Goal: Task Accomplishment & Management: Complete application form

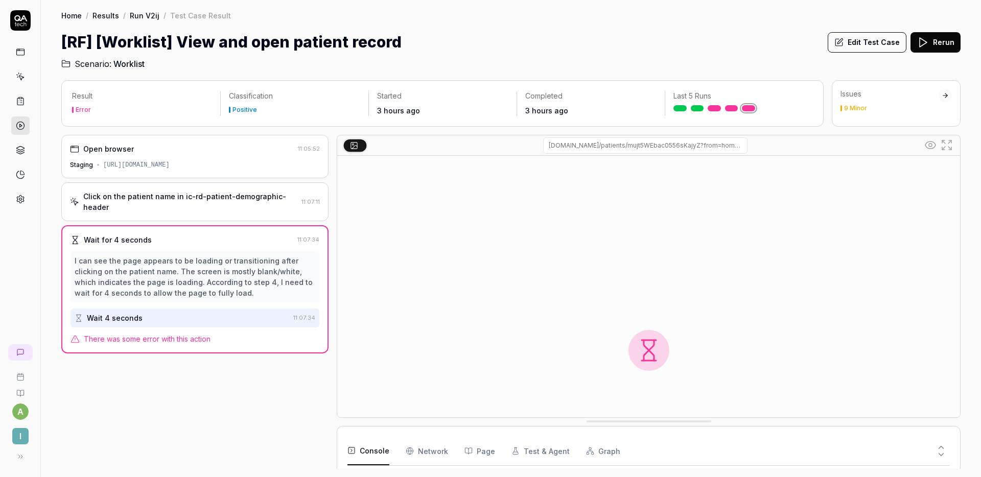
scroll to position [188, 0]
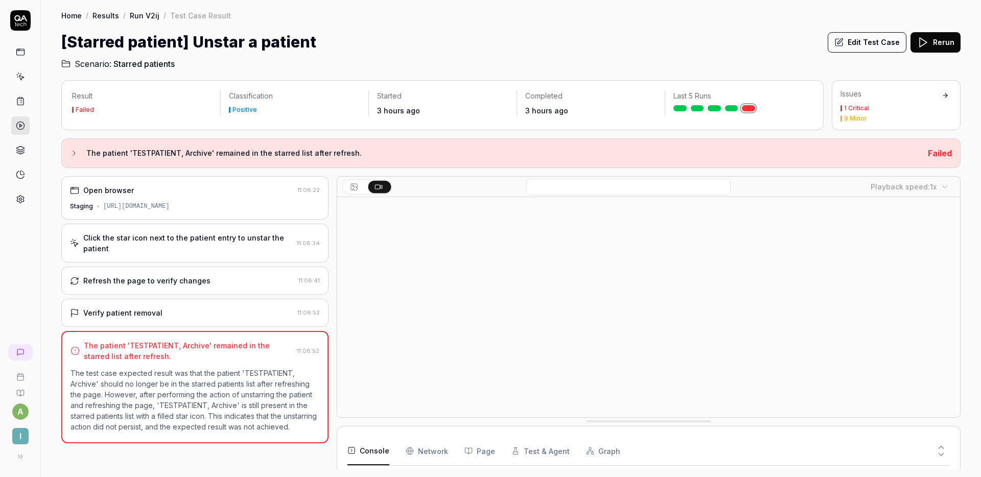
scroll to position [208, 0]
click at [198, 227] on div "Click the star icon next to the patient entry to unstar the patient 11:08:34" at bounding box center [194, 243] width 267 height 39
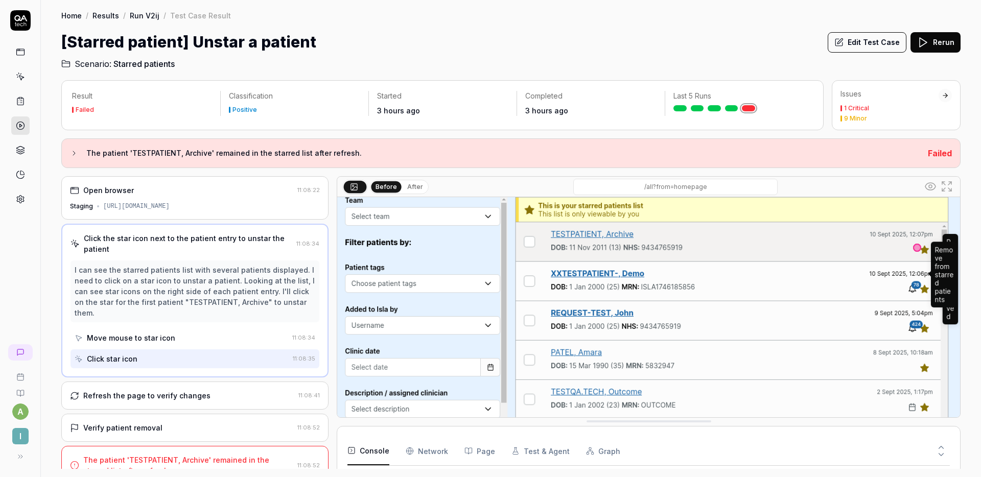
scroll to position [5, 0]
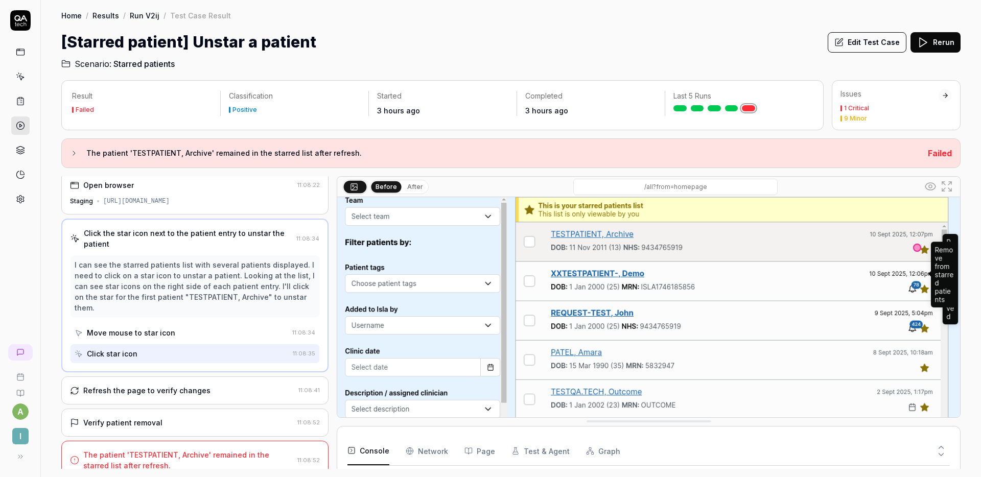
click at [208, 377] on div "Refresh the page to verify changes 11:08:41" at bounding box center [194, 391] width 267 height 28
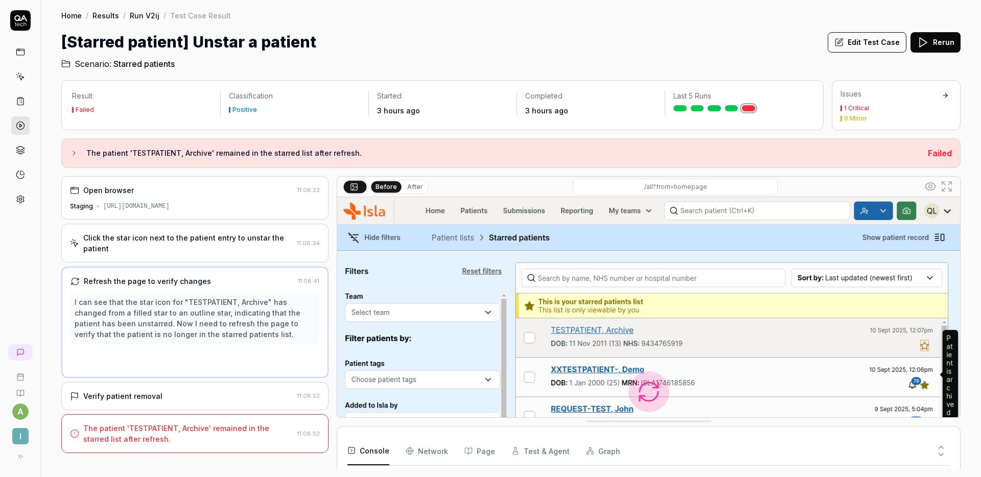
scroll to position [0, 0]
click at [217, 395] on div "Verify patient removal" at bounding box center [181, 396] width 223 height 11
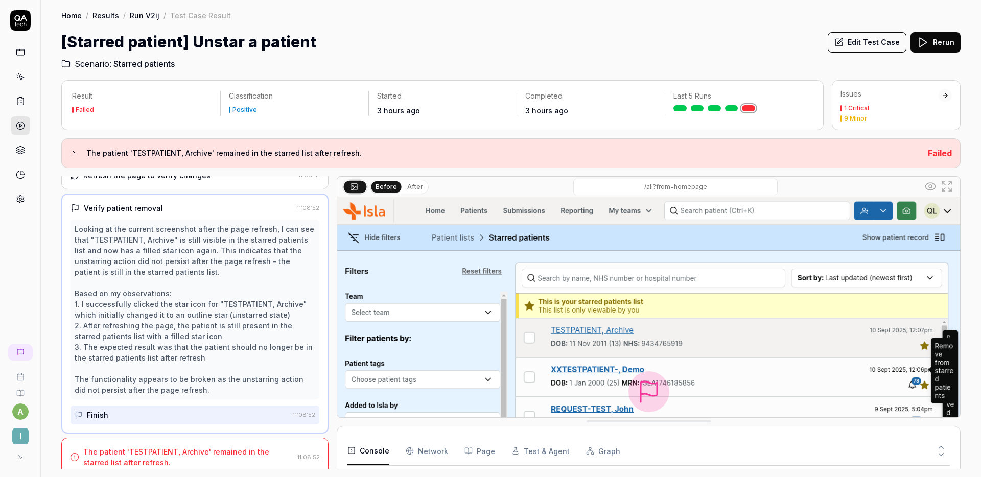
scroll to position [113, 0]
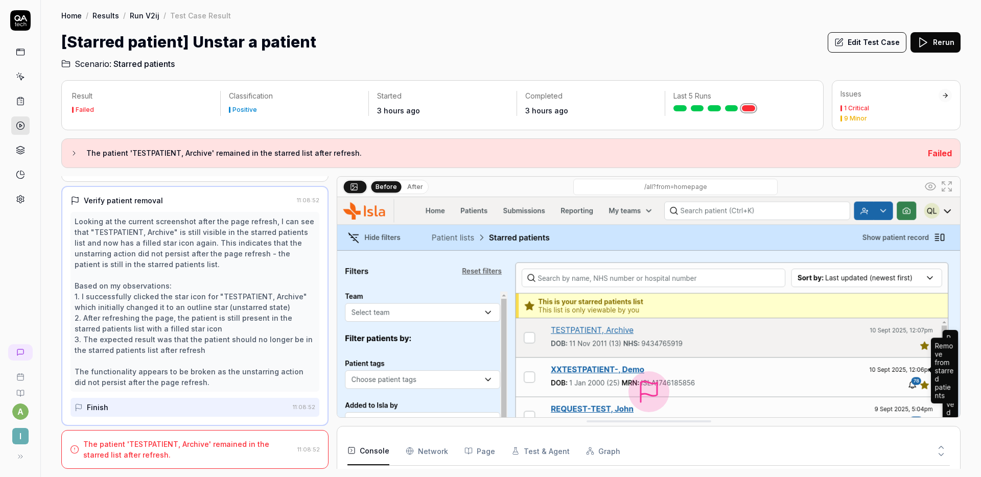
click at [856, 46] on button "Edit Test Case" at bounding box center [867, 42] width 79 height 20
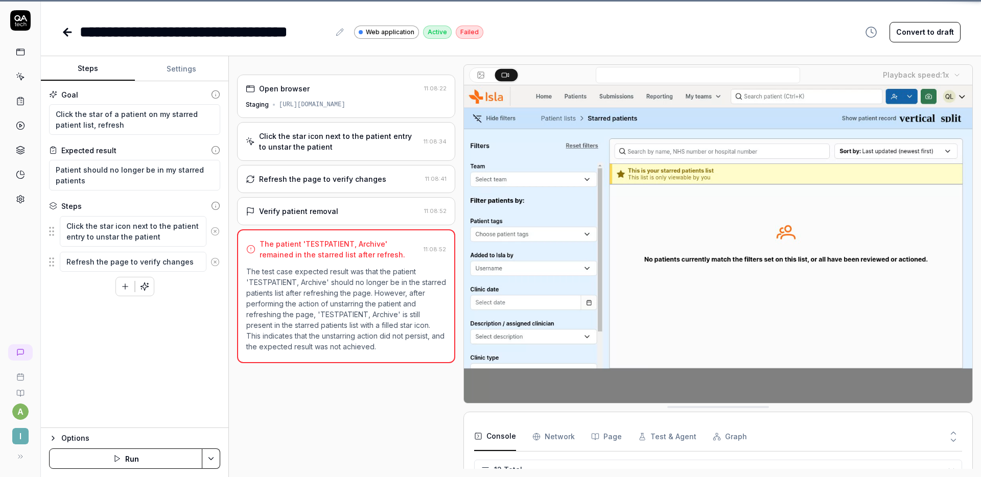
scroll to position [208, 0]
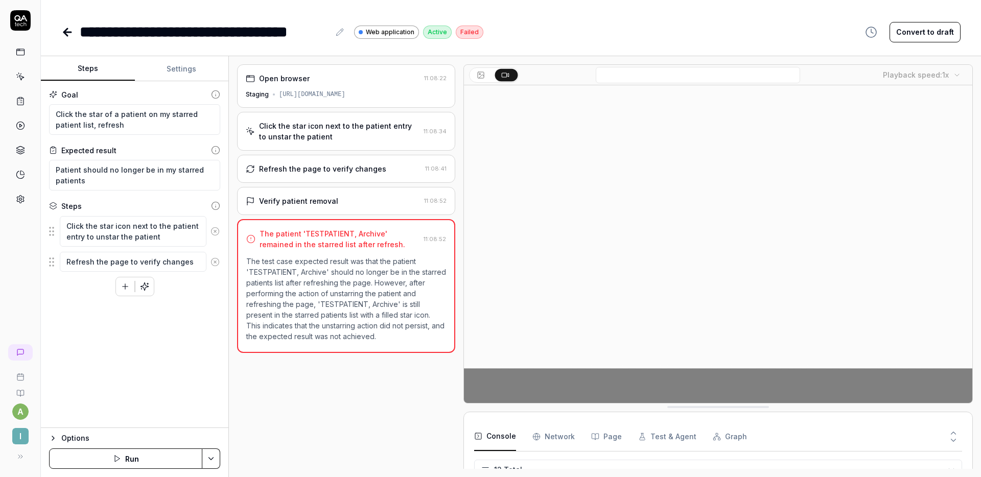
click at [333, 93] on div "[URL][DOMAIN_NAME]" at bounding box center [312, 94] width 66 height 9
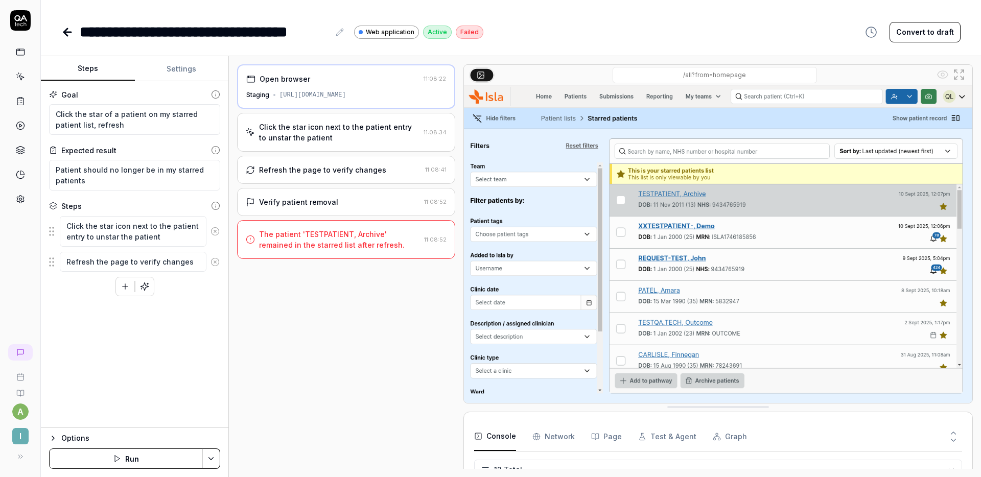
click at [366, 242] on div "The patient 'TESTPATIENT, Archive' remained in the starred list after refresh." at bounding box center [339, 239] width 161 height 21
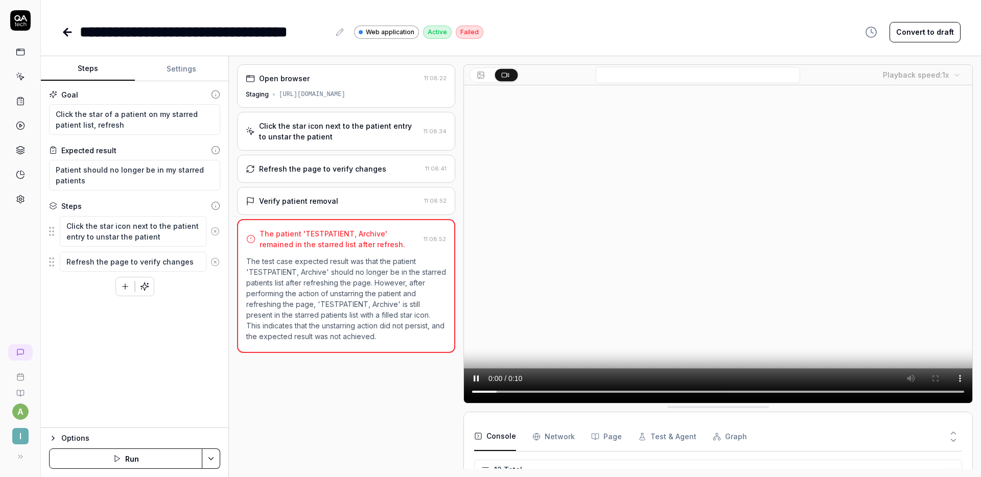
scroll to position [208, 0]
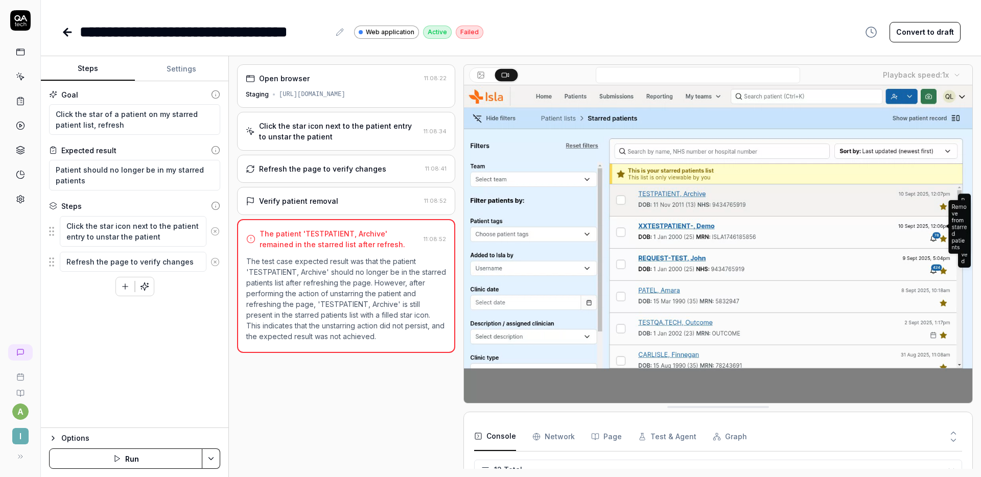
click at [949, 430] on icon at bounding box center [953, 433] width 9 height 9
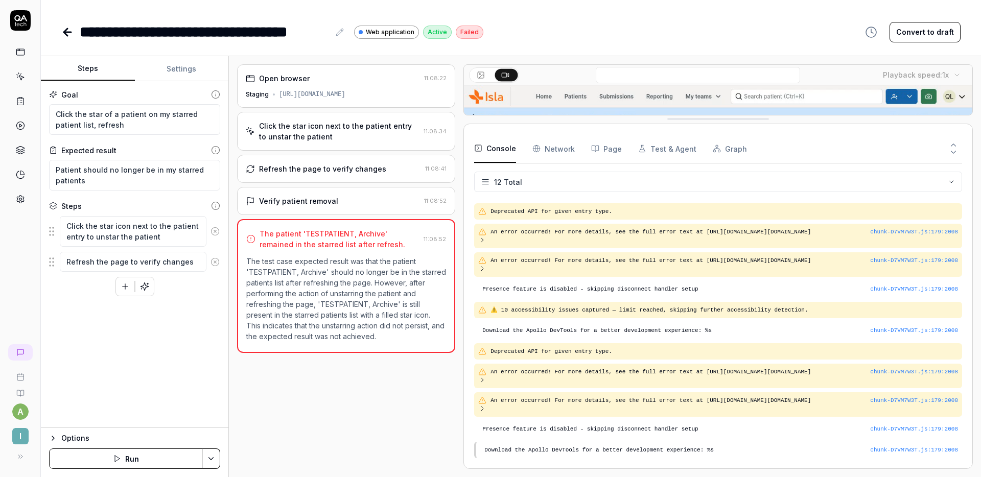
scroll to position [0, 0]
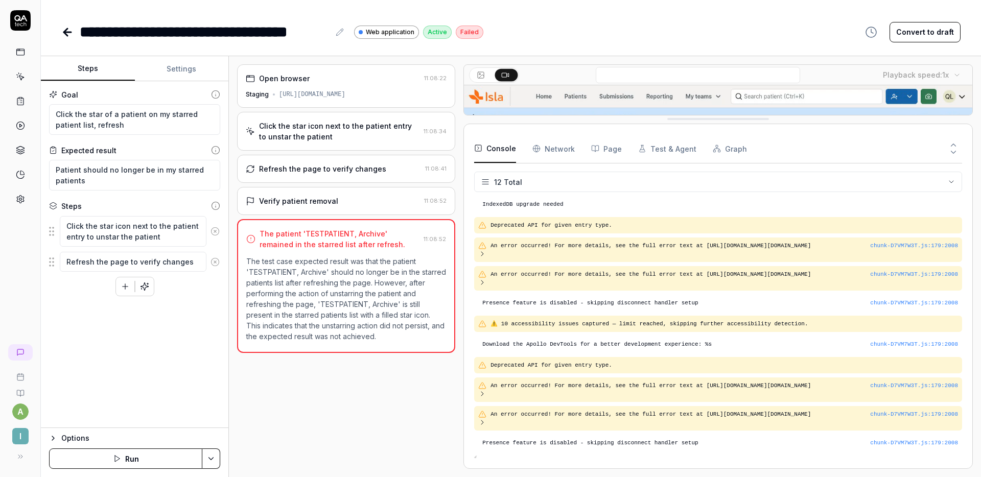
click at [944, 146] on div at bounding box center [862, 148] width 199 height 29
click at [946, 147] on button at bounding box center [953, 142] width 17 height 13
click at [949, 150] on icon at bounding box center [953, 152] width 9 height 9
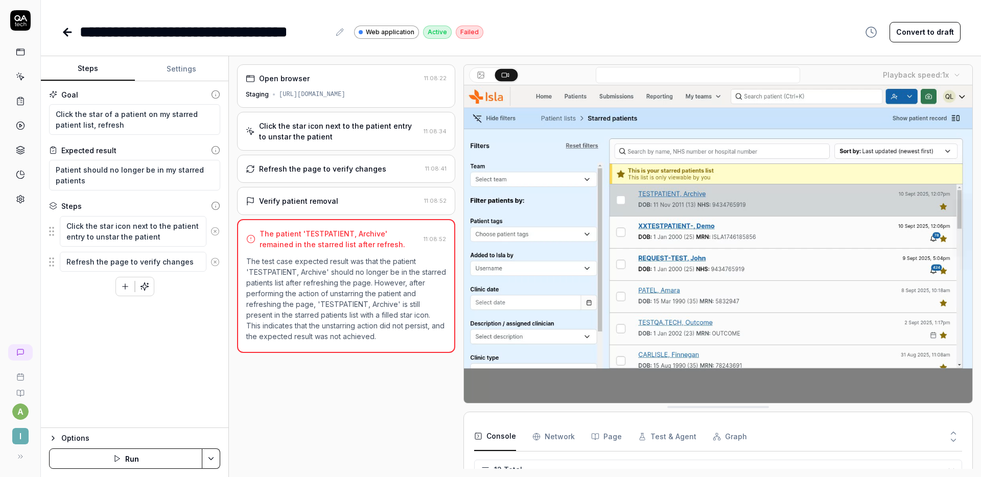
scroll to position [208, 0]
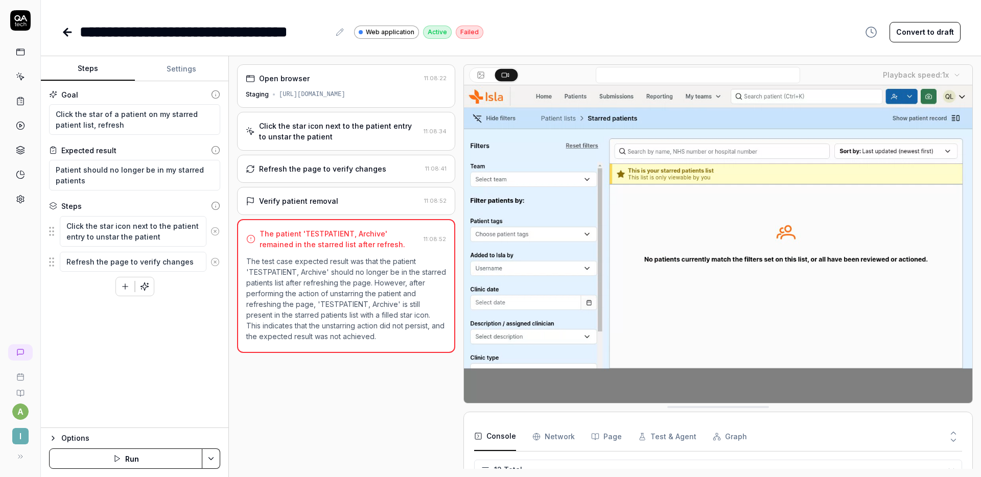
click at [282, 265] on p "The test case expected result was that the patient 'TESTPATIENT, Archive' shoul…" at bounding box center [346, 299] width 200 height 86
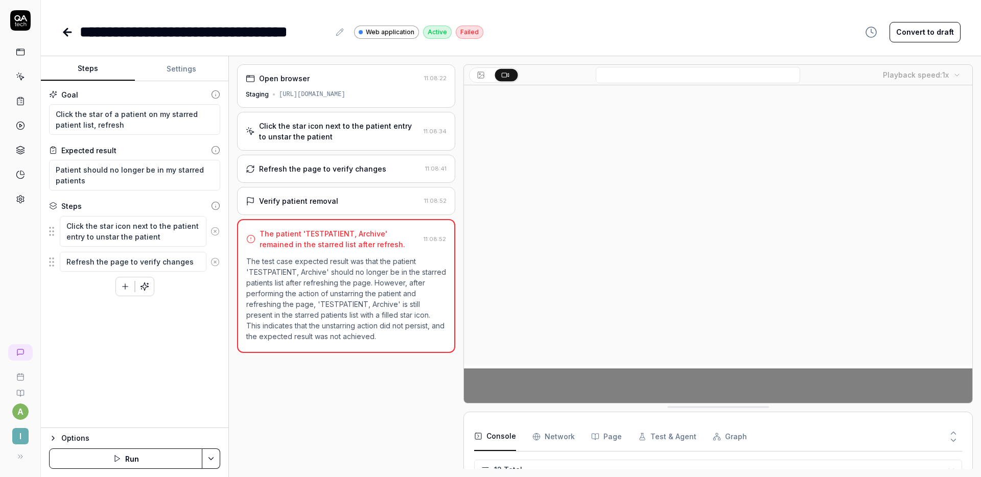
click at [333, 278] on p "The test case expected result was that the patient 'TESTPATIENT, Archive' shoul…" at bounding box center [346, 299] width 200 height 86
click at [73, 30] on icon at bounding box center [67, 32] width 12 height 12
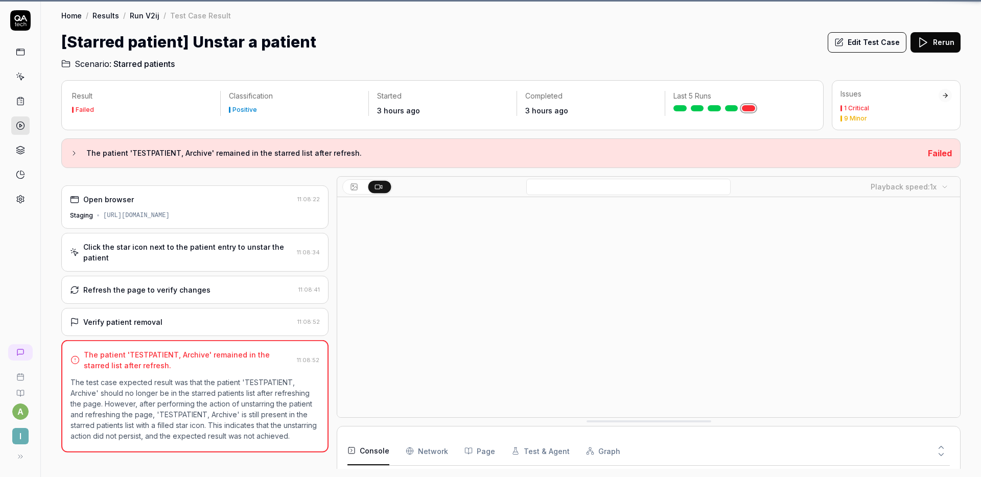
scroll to position [208, 0]
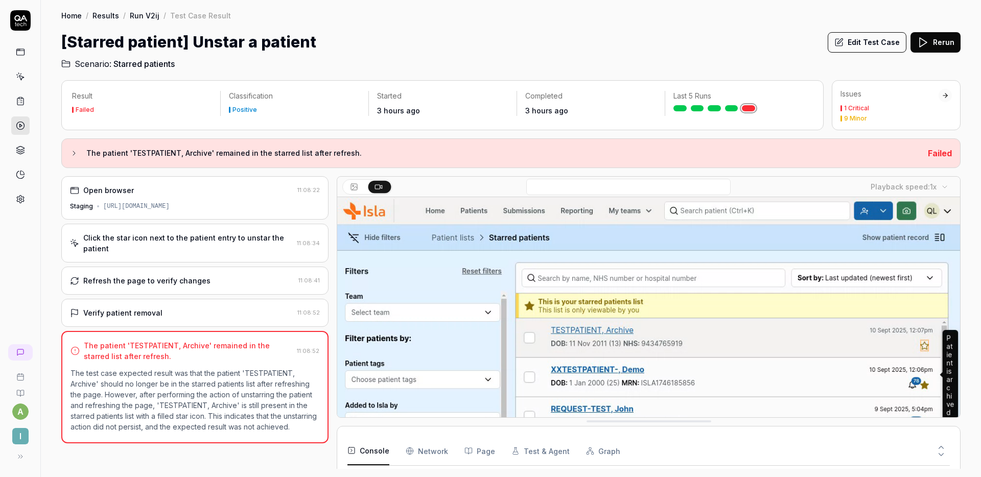
click at [948, 441] on button at bounding box center [940, 445] width 17 height 13
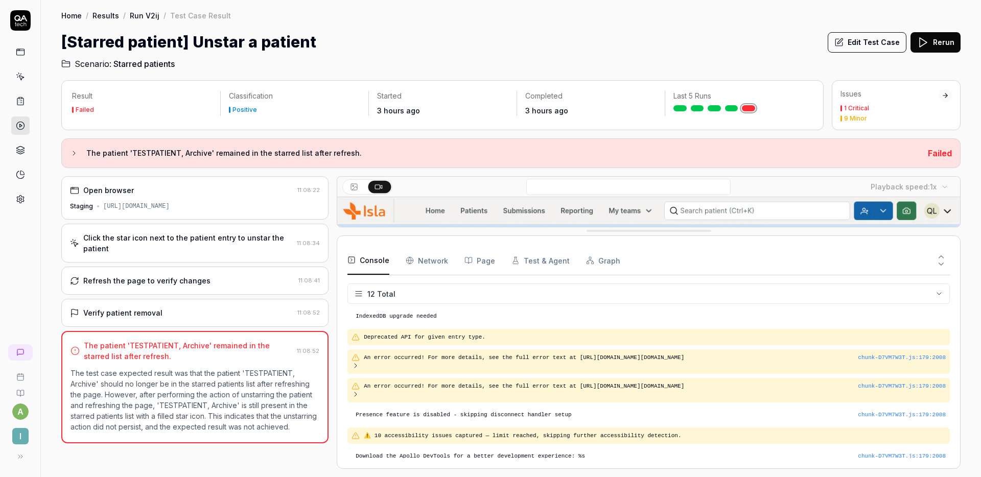
scroll to position [128, 0]
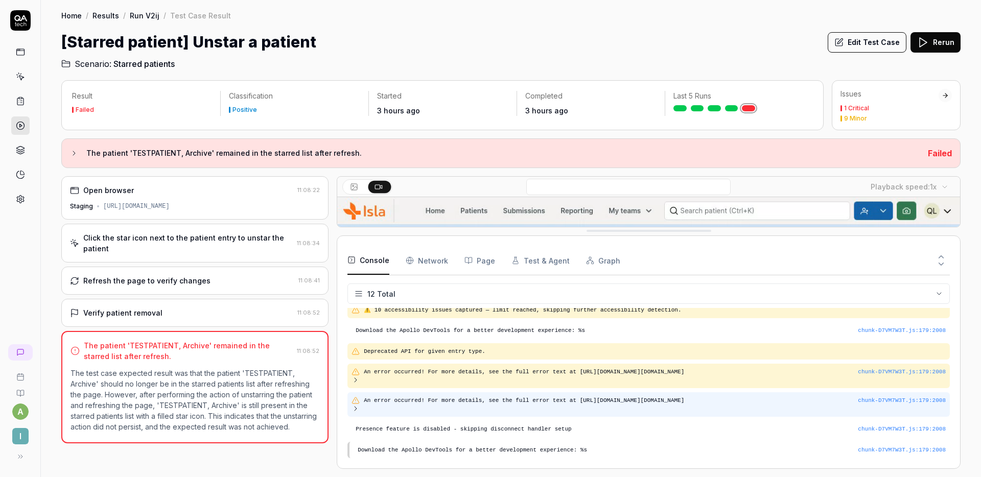
click at [355, 410] on icon at bounding box center [356, 409] width 8 height 8
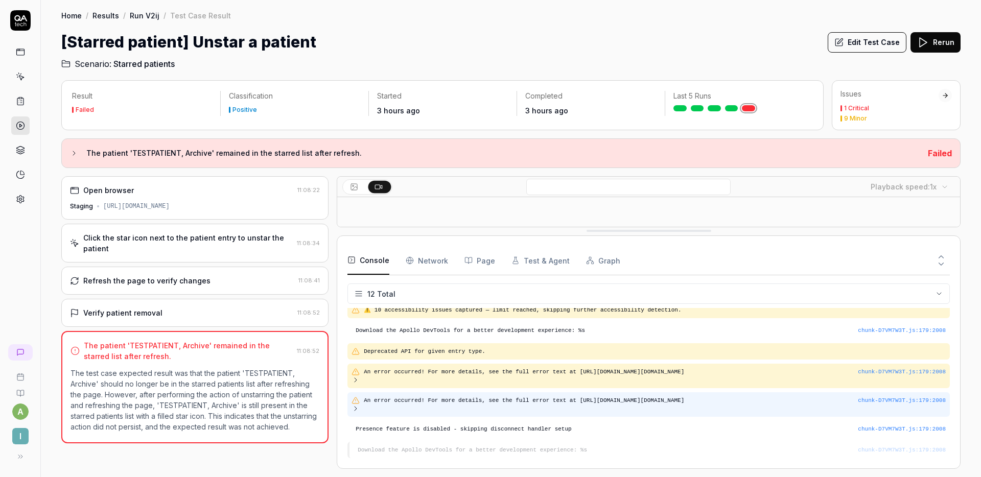
scroll to position [136, 0]
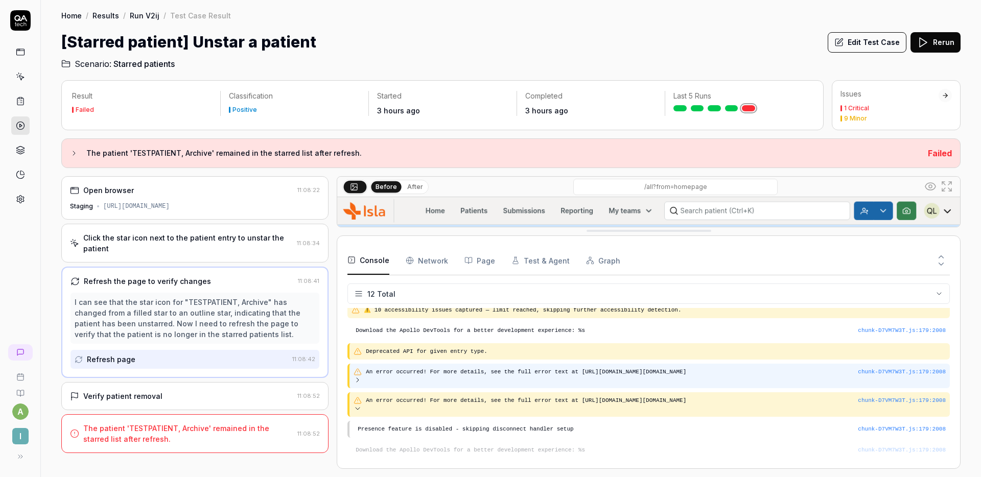
click at [355, 376] on icon at bounding box center [358, 380] width 8 height 8
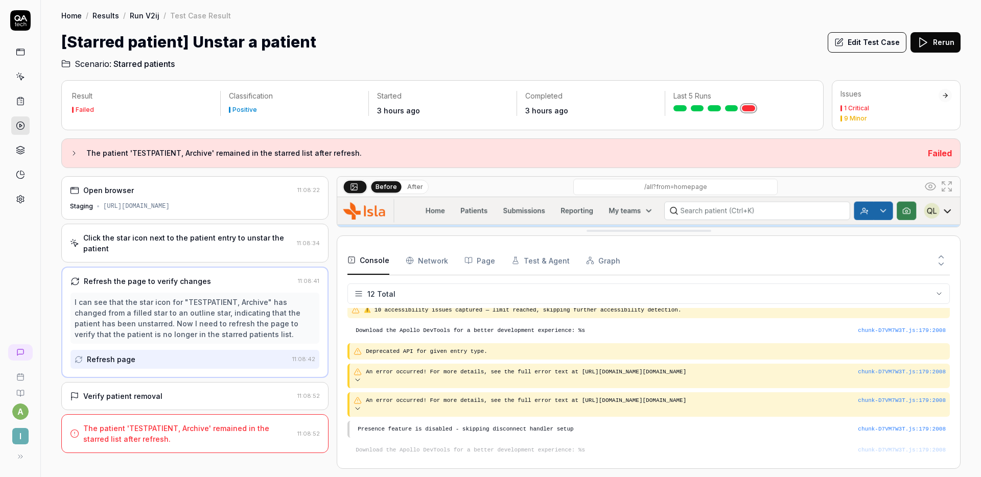
click at [562, 346] on div "IndexedDB upgrade needed Deprecated API for given entry type. chunk-D7VM7W3T.js…" at bounding box center [648, 383] width 602 height 150
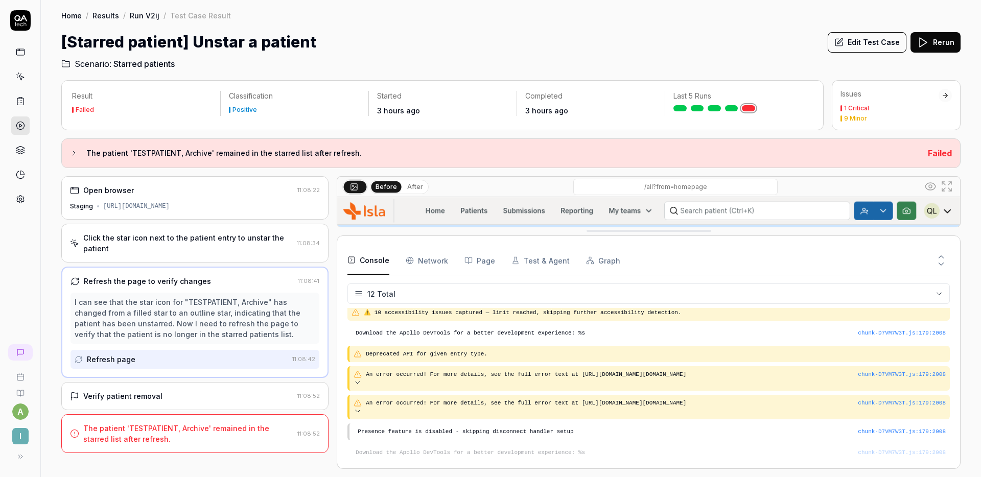
click at [870, 40] on button "Edit Test Case" at bounding box center [867, 42] width 79 height 20
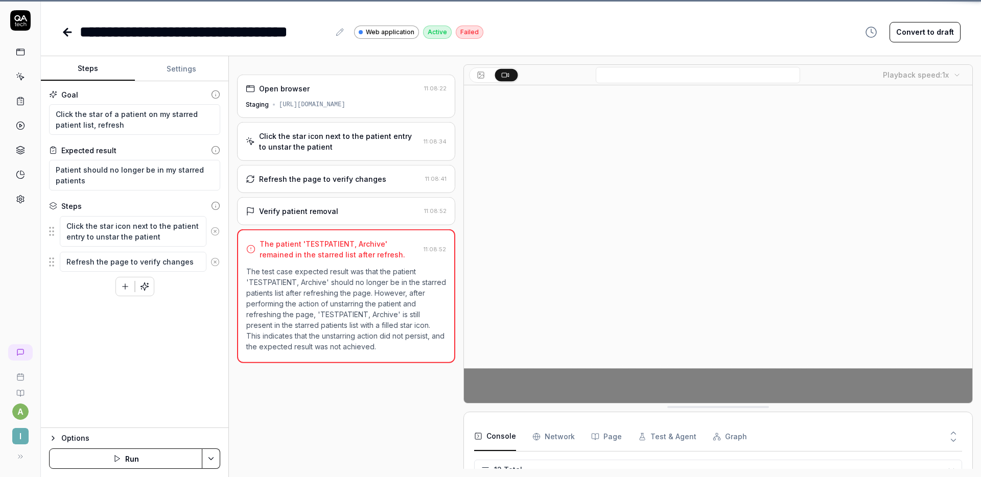
scroll to position [208, 0]
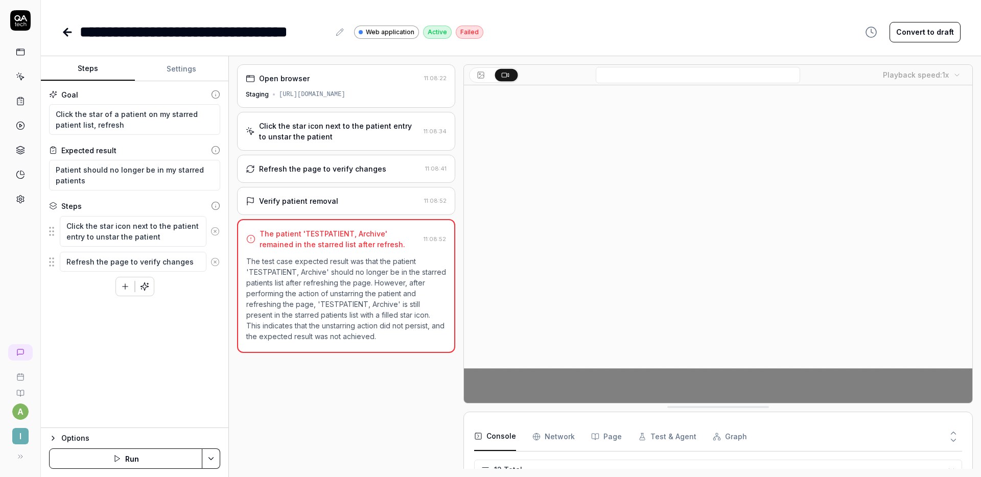
click at [137, 457] on button "Run" at bounding box center [125, 459] width 153 height 20
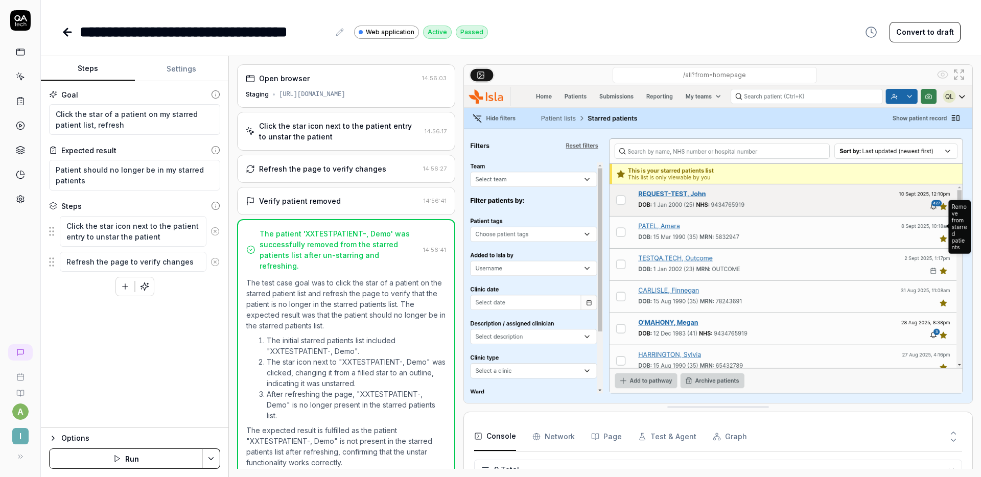
type textarea "*"
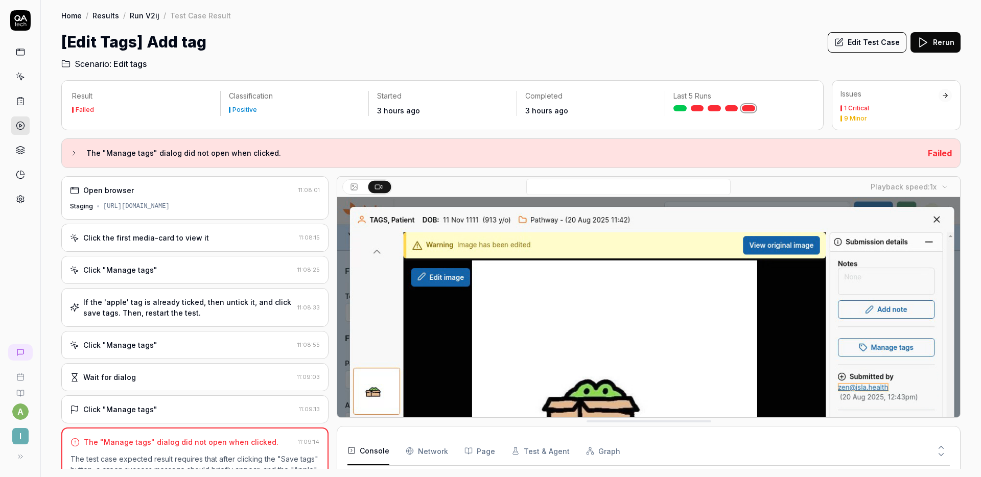
click at [156, 277] on div "Click "Manage tags" 11:08:25" at bounding box center [194, 270] width 267 height 28
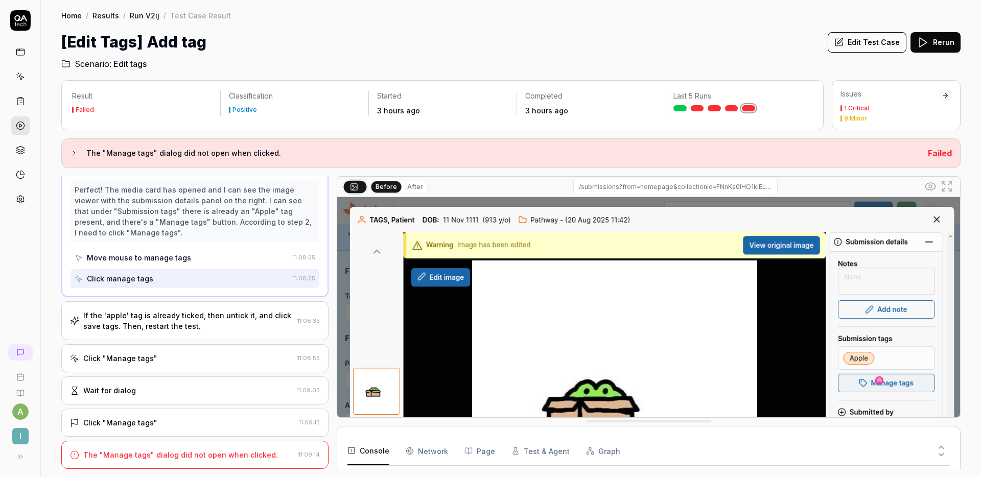
click at [192, 316] on div "If the 'apple' tag is already ticked, then untick it, and click save tags. Then…" at bounding box center [188, 320] width 210 height 21
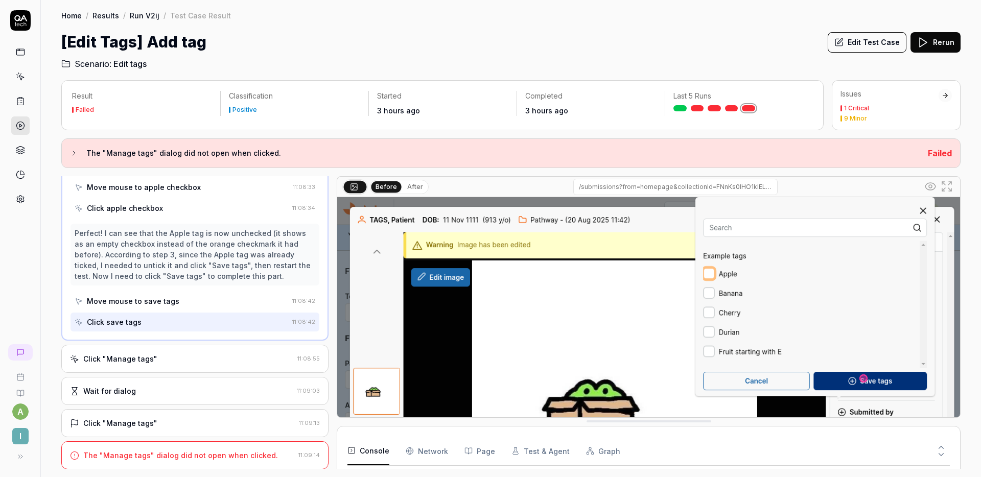
click at [201, 356] on div "Click "Manage tags"" at bounding box center [181, 359] width 223 height 11
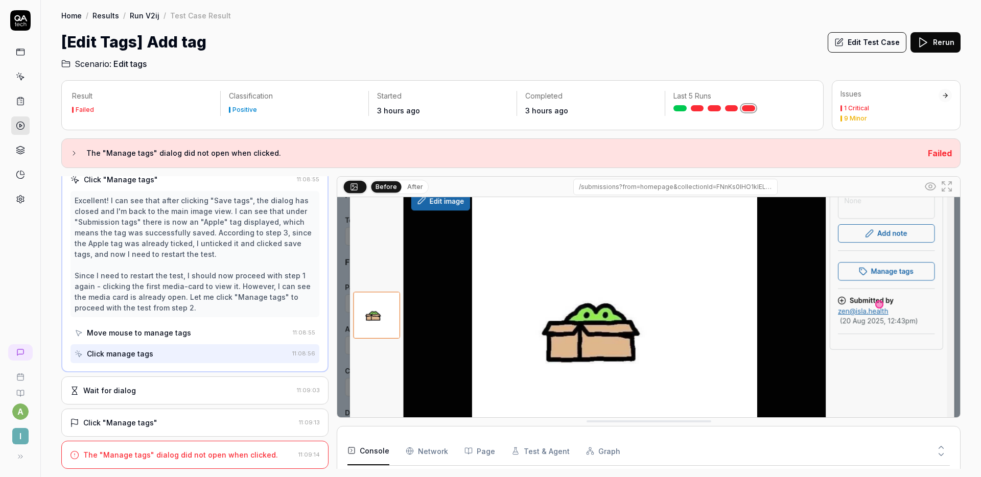
scroll to position [74, 0]
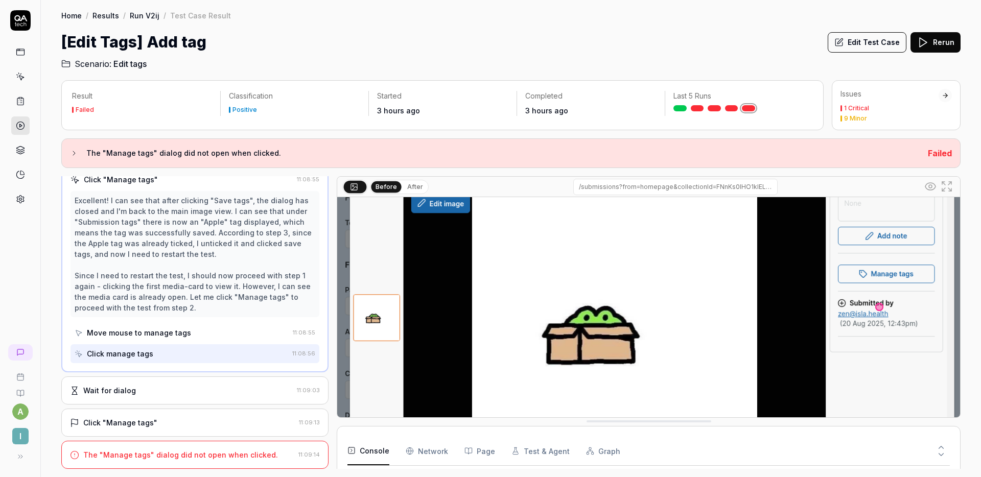
click at [186, 381] on div "Wait for dialog 11:09:03" at bounding box center [194, 391] width 267 height 28
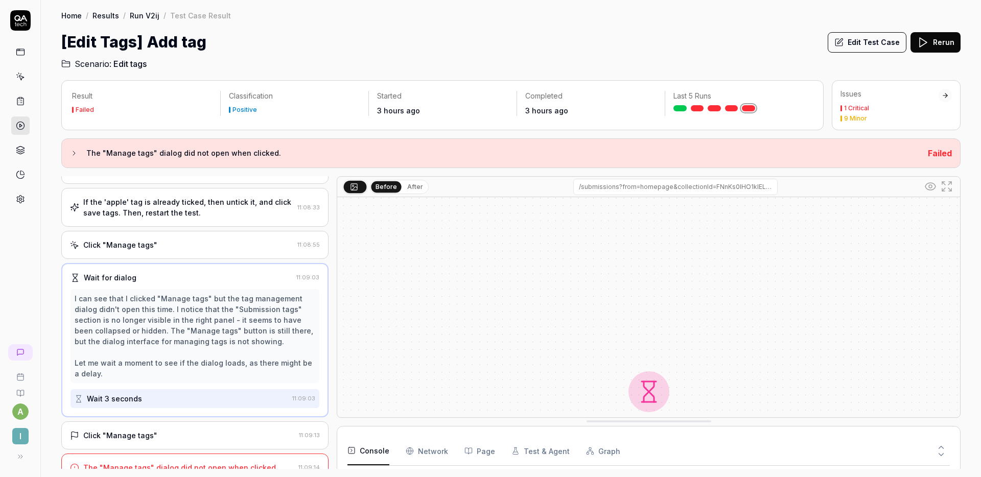
scroll to position [113, 0]
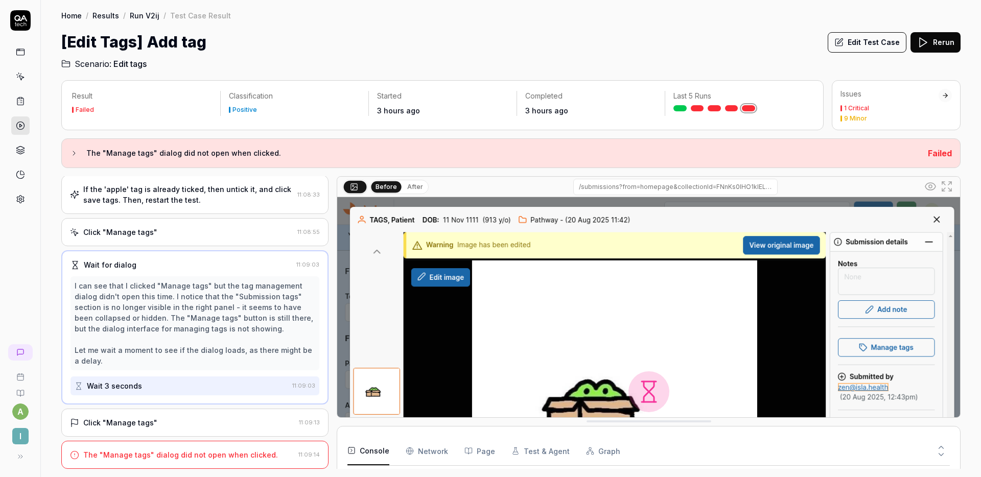
click at [196, 419] on div "Click "Manage tags"" at bounding box center [182, 422] width 225 height 11
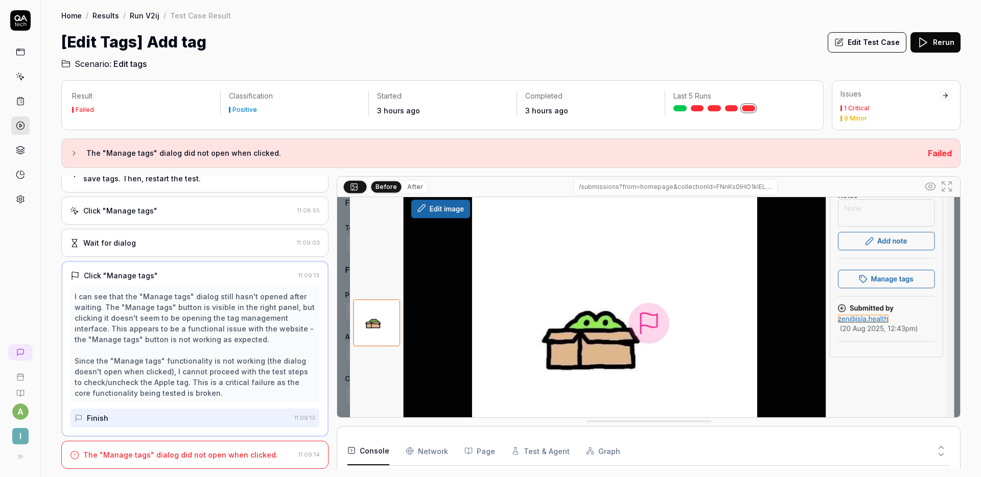
scroll to position [164, 0]
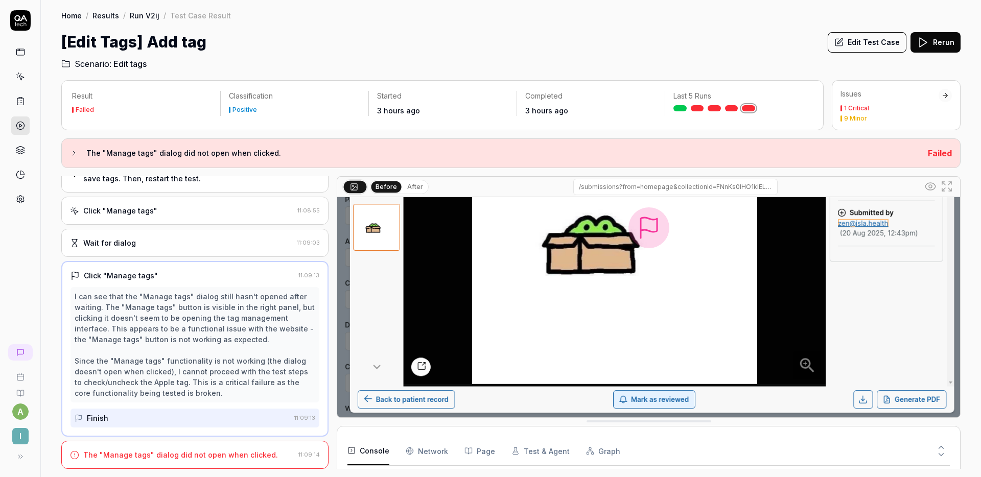
click at [270, 447] on div "The "Manage tags" dialog did not open when clicked. 11:09:14" at bounding box center [194, 455] width 267 height 28
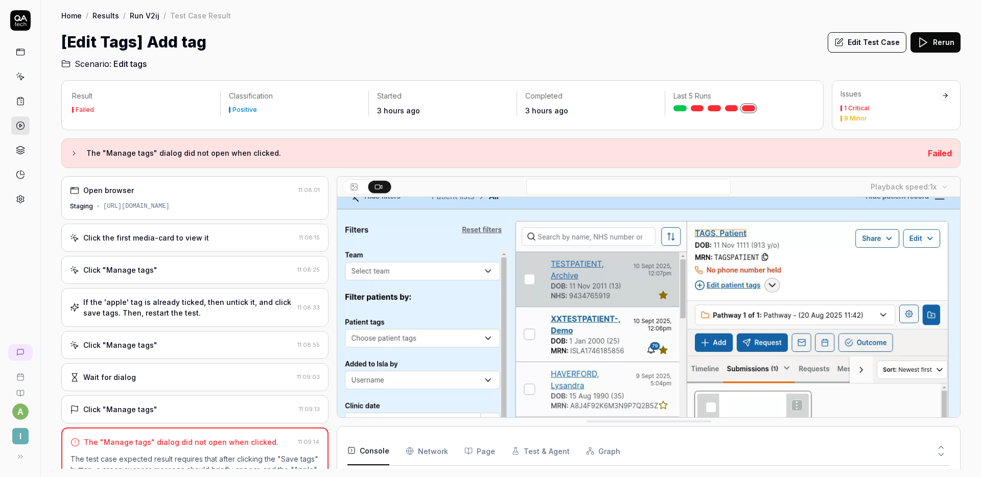
scroll to position [7, 0]
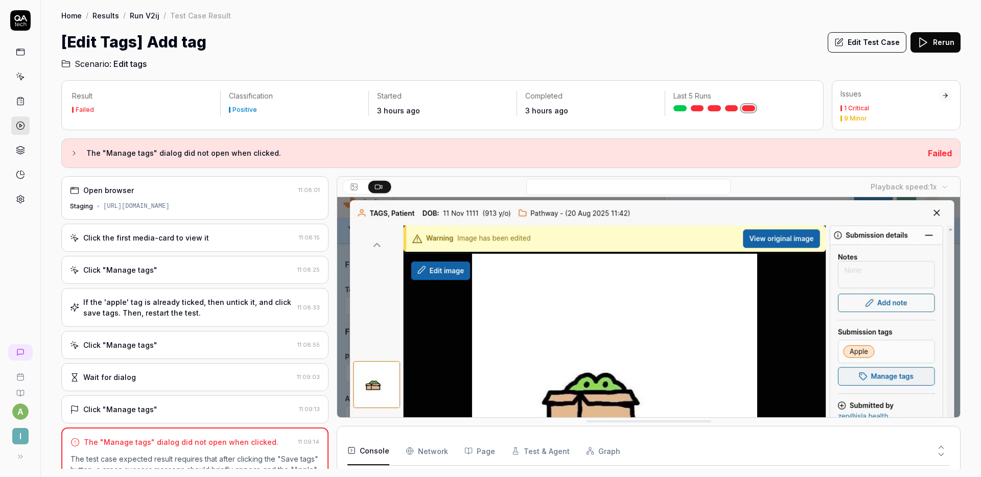
click at [860, 42] on button "Edit Test Case" at bounding box center [867, 42] width 79 height 20
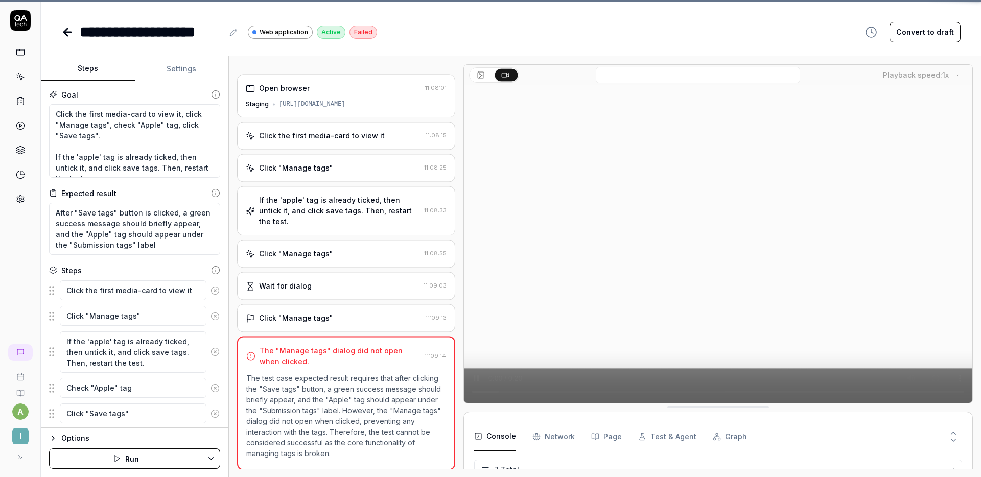
scroll to position [88, 0]
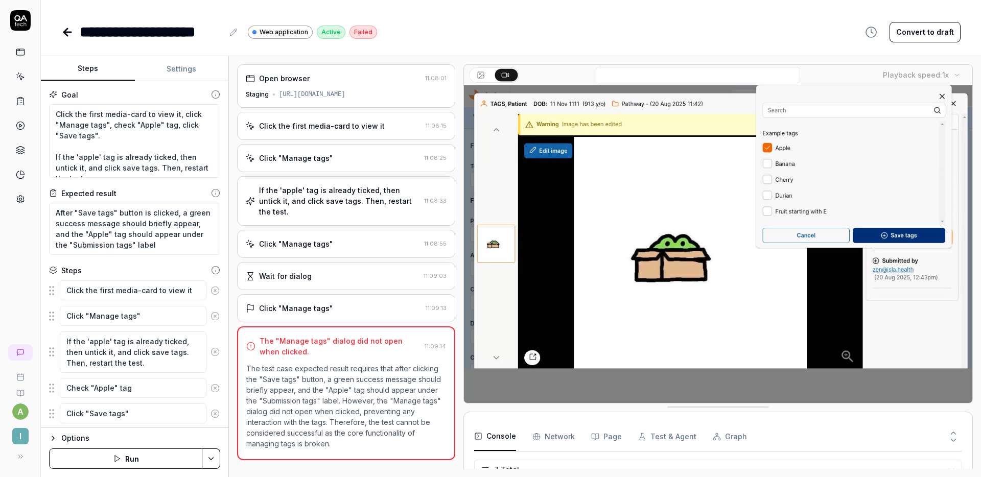
scroll to position [28, 0]
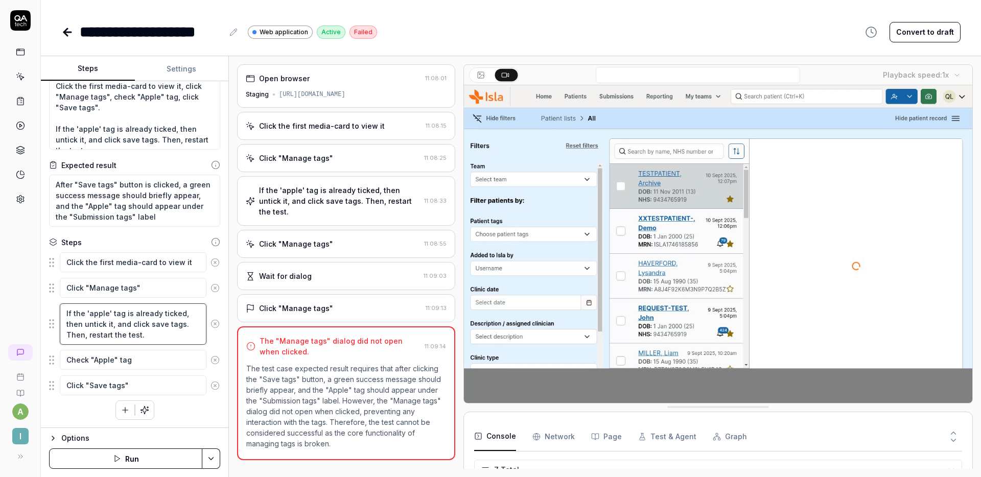
click at [74, 337] on textarea "If the 'apple' tag is already ticked, then untick it, and click save tags. Then…" at bounding box center [133, 323] width 147 height 41
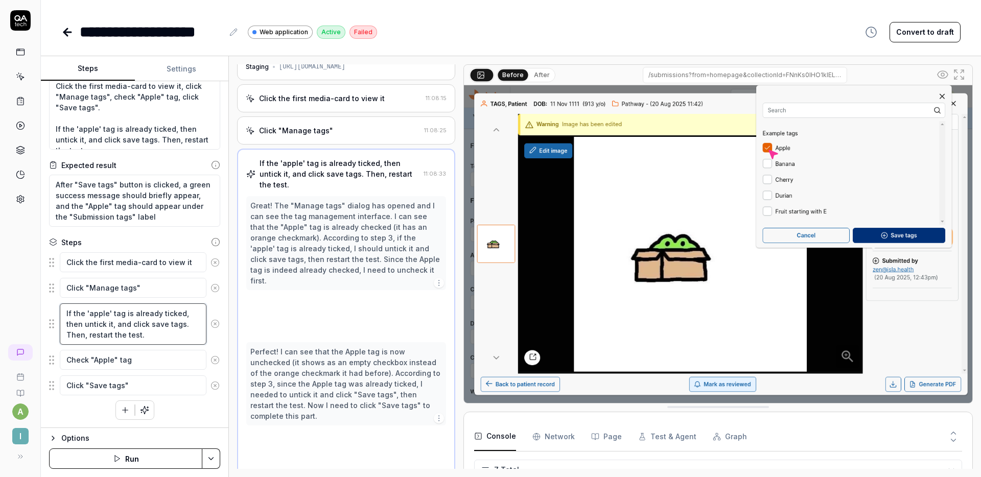
scroll to position [29, 0]
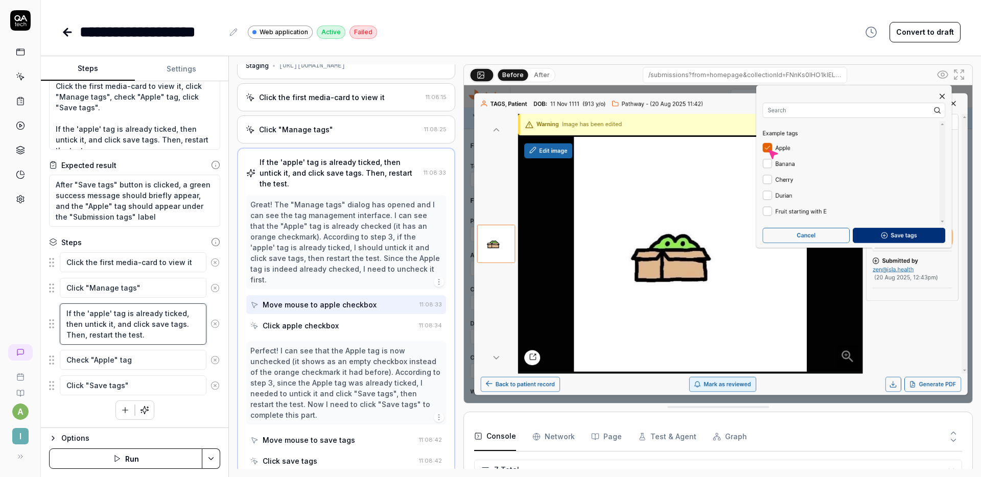
type textarea "*"
type textarea "If the 'apple' tag is already ticked, then untick it, and click save tags. hen,…"
type textarea "*"
type textarea "If the 'apple' tag is already ticked, then untick it, and click save tags. When…"
type textarea "*"
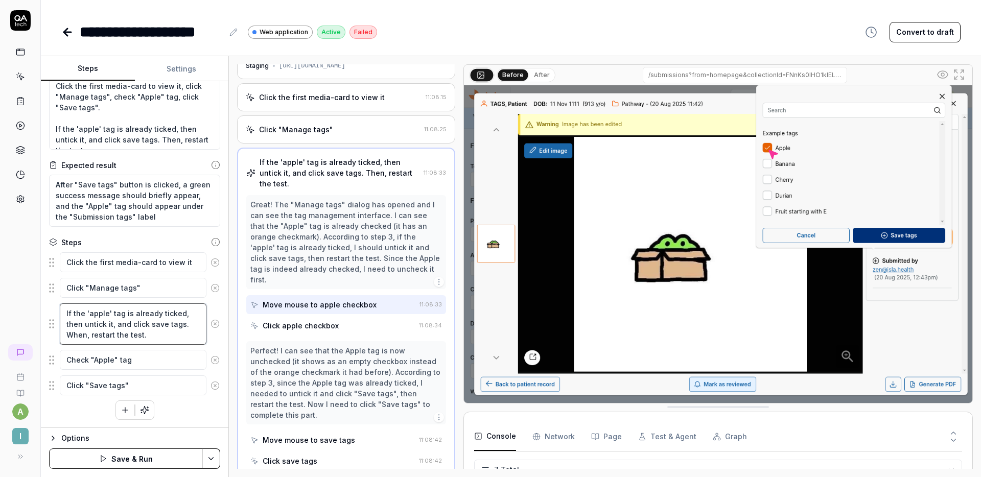
type textarea "If the 'apple' tag is already ticked, then untick it, and click save tags. Wahe…"
type textarea "*"
type textarea "If the 'apple' tag is already ticked, then untick it, and click save tags. Waih…"
type textarea "*"
type textarea "If the 'apple' tag is already ticked, then untick it, and click save tags. Wait…"
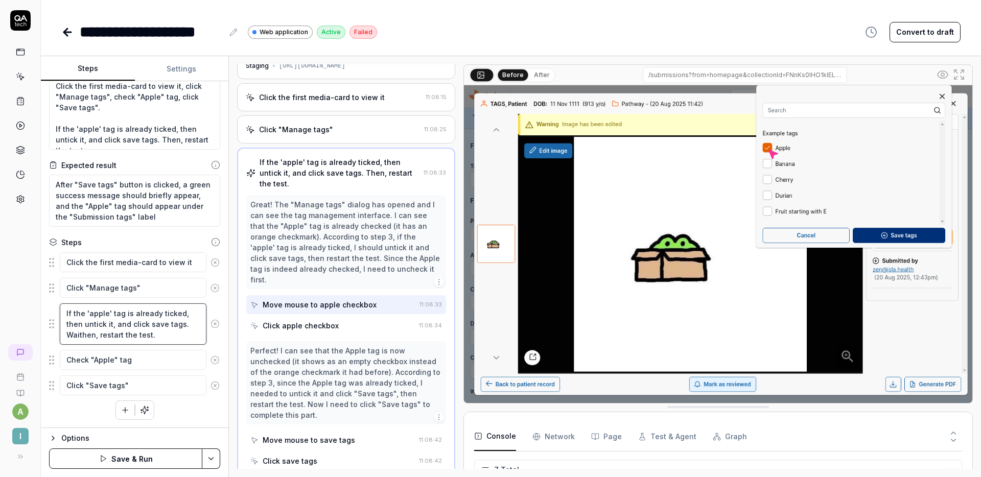
type textarea "*"
type textarea "If the 'apple' tag is already ticked, then untick it, and click save tags. Wait…"
type textarea "*"
type textarea "If the 'apple' tag is already ticked, then untick it, and click save tags. Wait…"
type textarea "*"
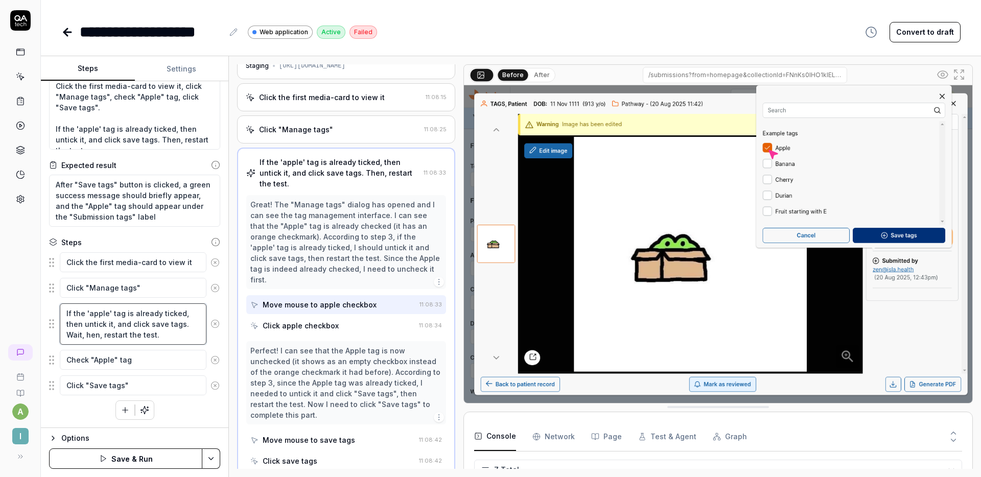
type textarea "If the 'apple' tag is already ticked, then untick it, and click save tags. Wait…"
type textarea "*"
type textarea "If the 'apple' tag is already ticked, then untick it, and click save tags. Wait…"
type textarea "*"
type textarea "If the 'apple' tag is already ticked, then untick it, and click save tags. Wait…"
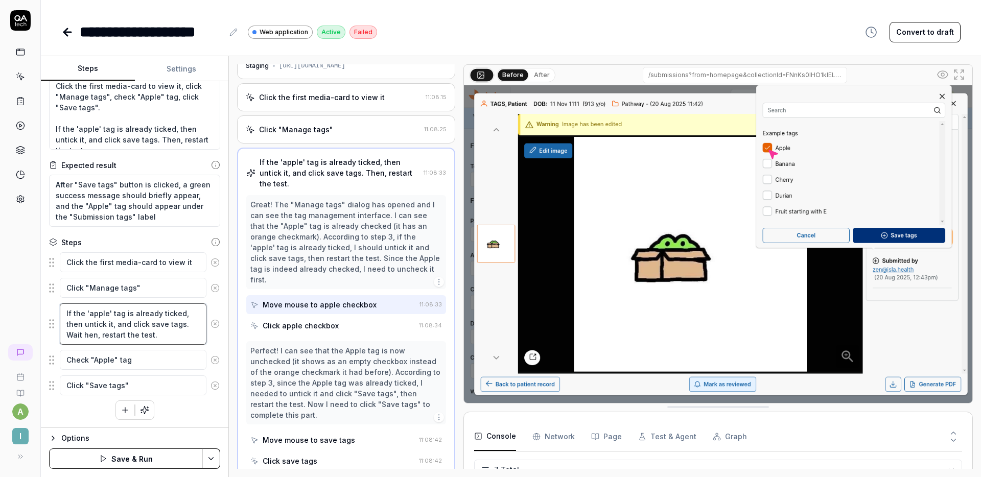
type textarea "*"
type textarea "If the 'apple' tag is already ticked, then untick it, and click save tags. Wait…"
type textarea "*"
type textarea "If the 'apple' tag is already ticked, then untick it, and click save tags. Wait…"
type textarea "*"
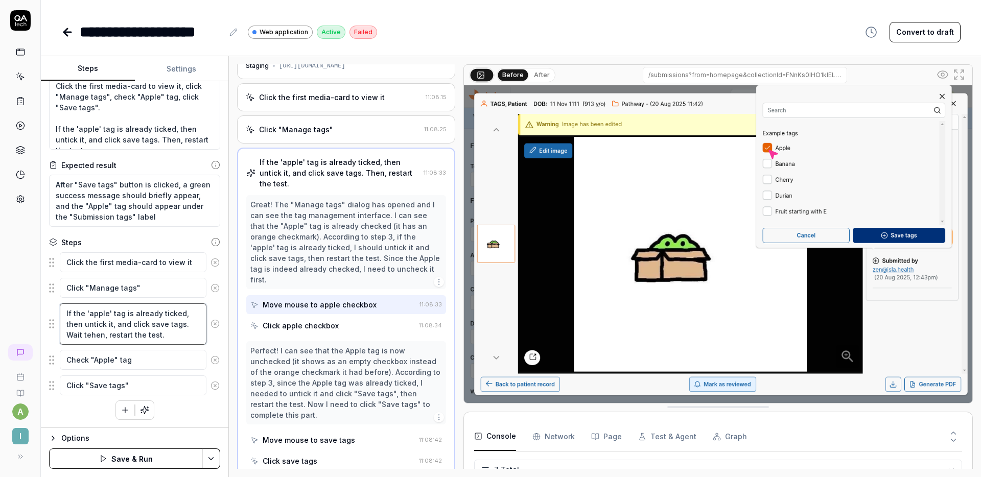
type textarea "If the 'apple' tag is already ticked, then untick it, and click save tags. Wait…"
type textarea "*"
type textarea "If the 'apple' tag is already ticked, then untick it, and click save tags. Wait…"
type textarea "*"
type textarea "If the 'apple' tag is already ticked, then untick it, and click save tags. Wait…"
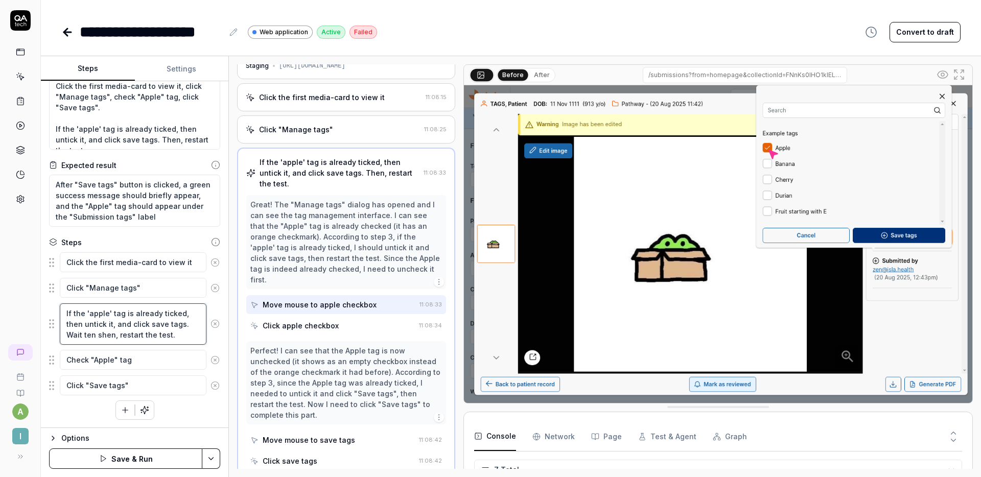
type textarea "*"
type textarea "If the 'apple' tag is already ticked, then untick it, and click save tags. Wait…"
type textarea "*"
type textarea "If the 'apple' tag is already ticked, then untick it, and click save tags. Wait…"
type textarea "*"
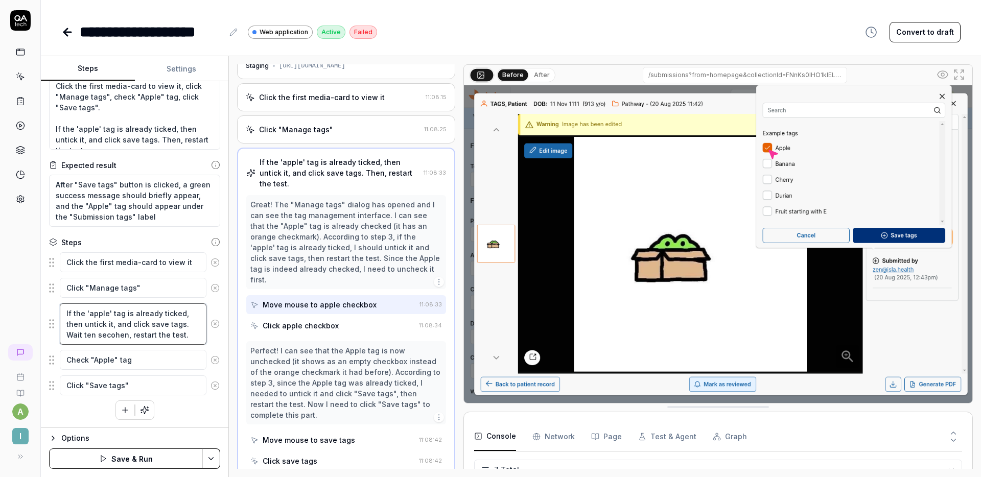
type textarea "If the 'apple' tag is already ticked, then untick it, and click save tags. Wait…"
type textarea "*"
type textarea "If the 'apple' tag is already ticked, then untick it, and click save tags. Wait…"
type textarea "*"
type textarea "If the 'apple' tag is already ticked, then untick it, and click save tags. Wait…"
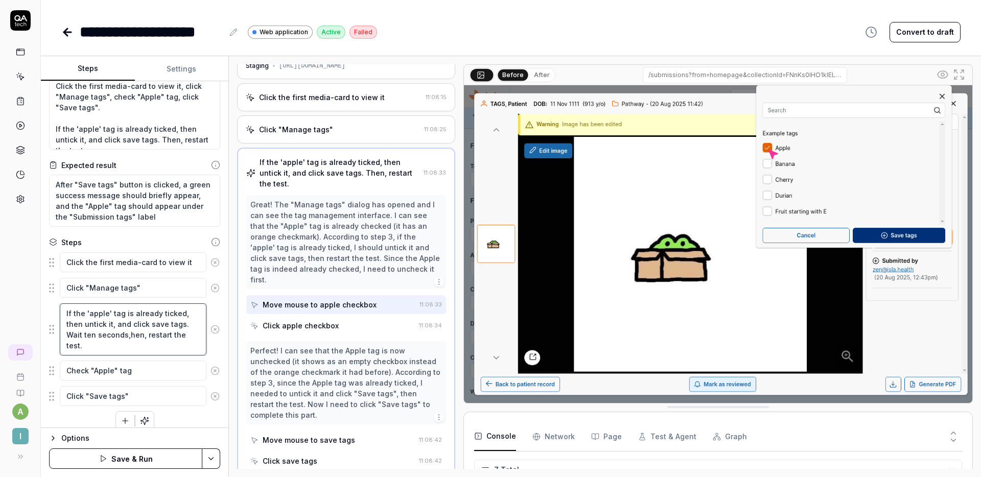
type textarea "*"
type textarea "If the 'apple' tag is already ticked, then untick it, and click save tags. Wait…"
type textarea "*"
type textarea "If the 'apple' tag is already ticked, then untick it, and click save tags. Wait…"
type textarea "*"
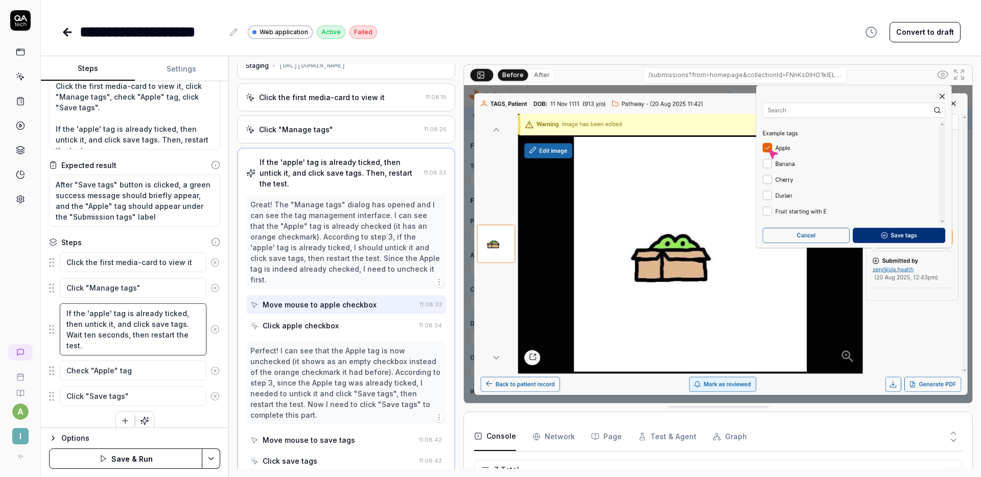
scroll to position [39, 0]
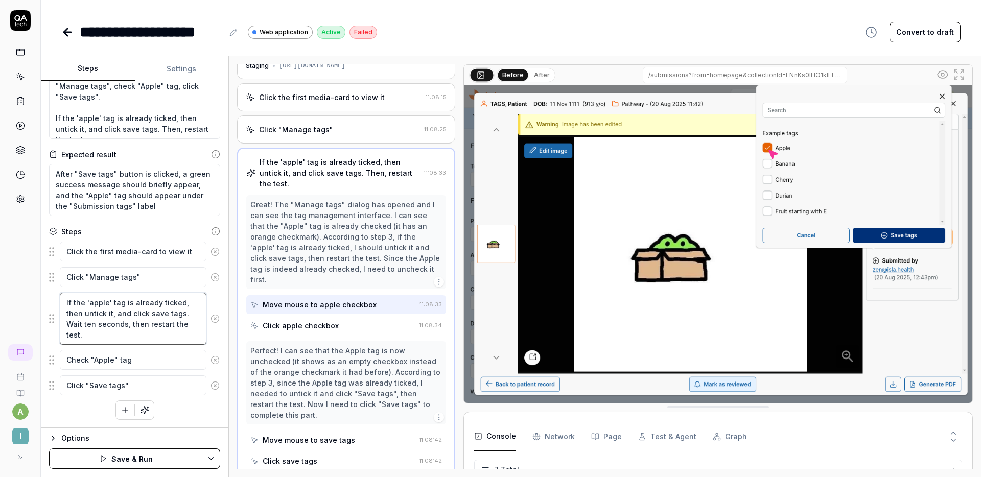
type textarea "If the 'apple' tag is already ticked, then untick it, and click save tags. Wait…"
click at [146, 454] on button "Save & Run" at bounding box center [125, 459] width 153 height 20
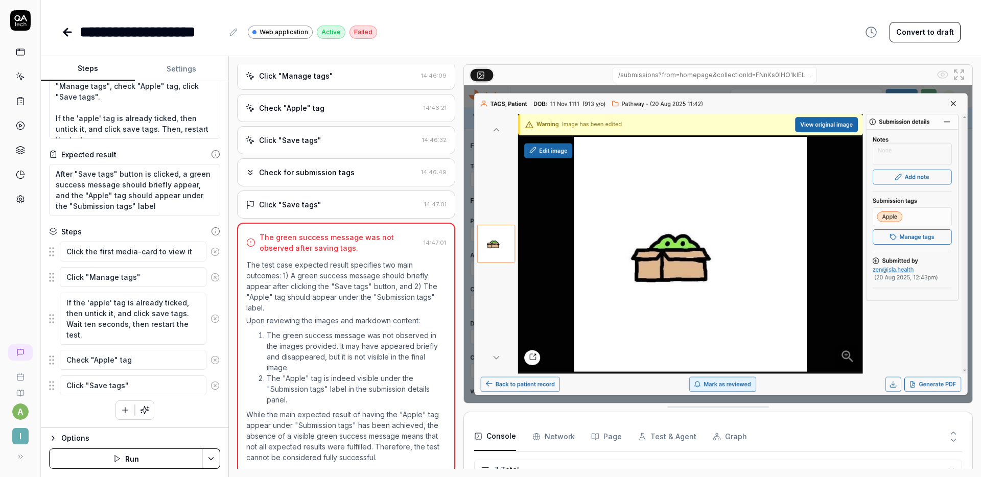
scroll to position [87, 0]
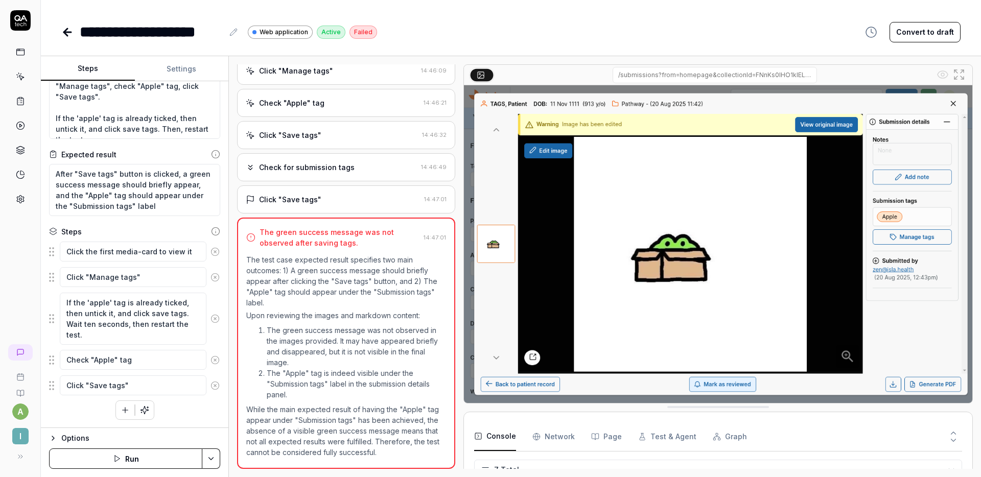
click at [349, 258] on p "The test case expected result specifies two main outcomes: 1) A green success m…" at bounding box center [346, 281] width 200 height 54
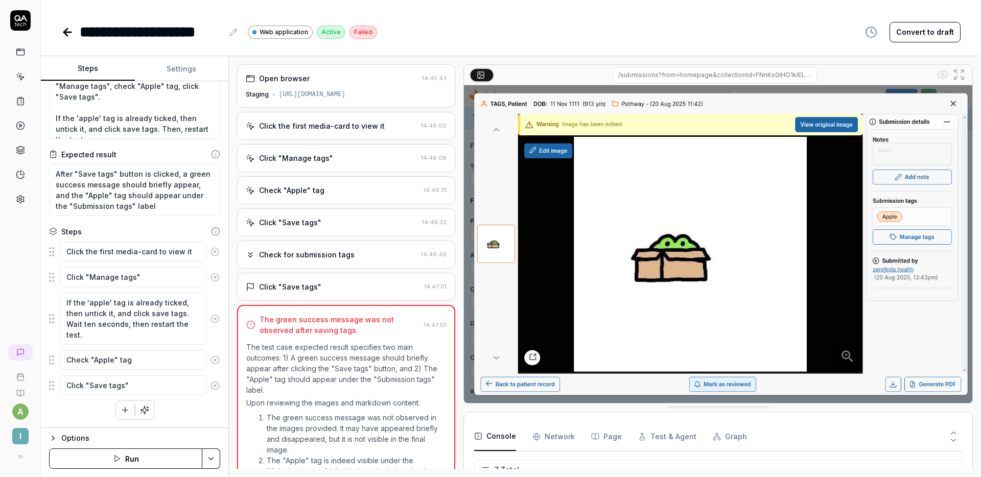
click at [358, 299] on div "Click "Save tags" 14:47:01" at bounding box center [346, 287] width 218 height 28
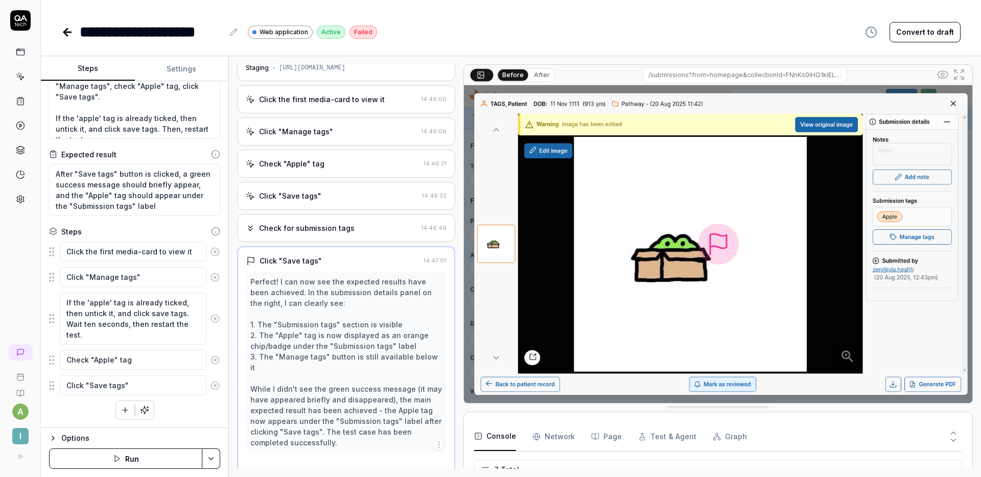
scroll to position [33, 0]
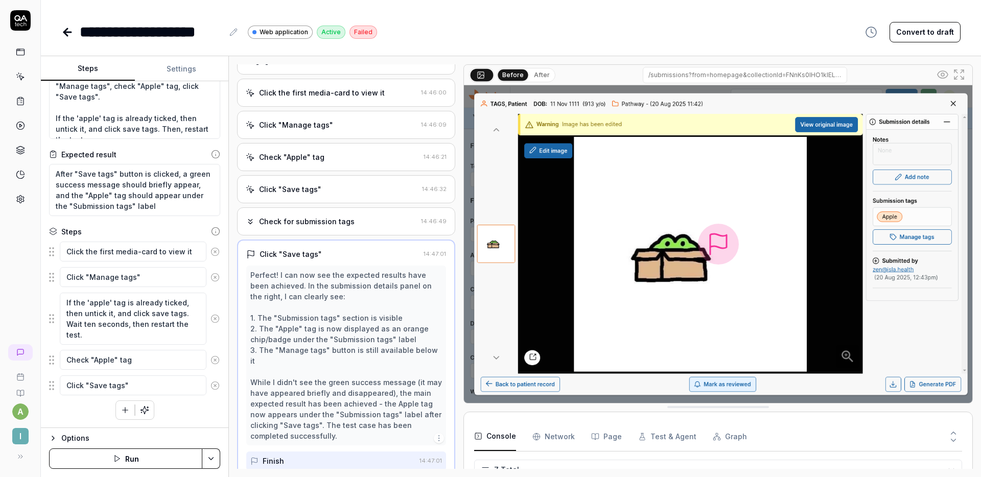
click at [346, 325] on div "Perfect! I can now see the expected results have been achieved. In the submissi…" at bounding box center [346, 356] width 192 height 172
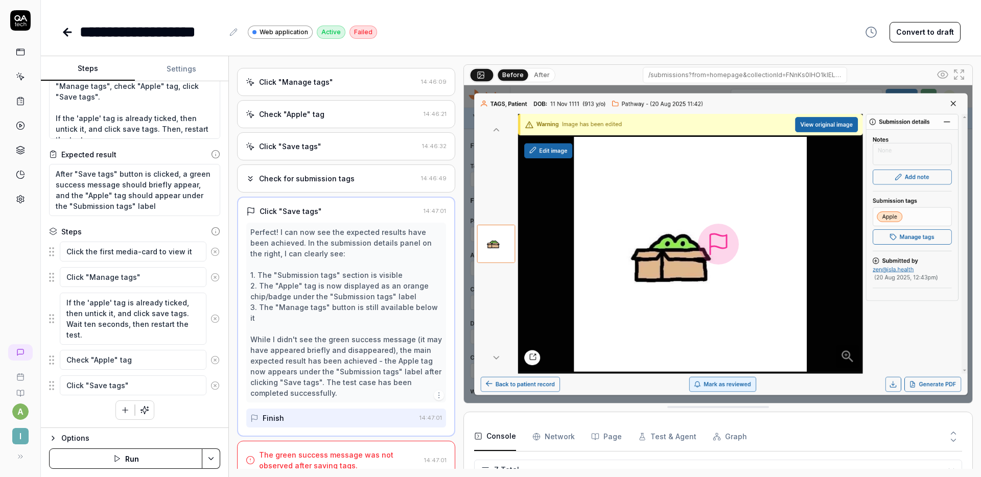
click at [319, 450] on div "The green success message was not observed after saving tags." at bounding box center [339, 460] width 161 height 21
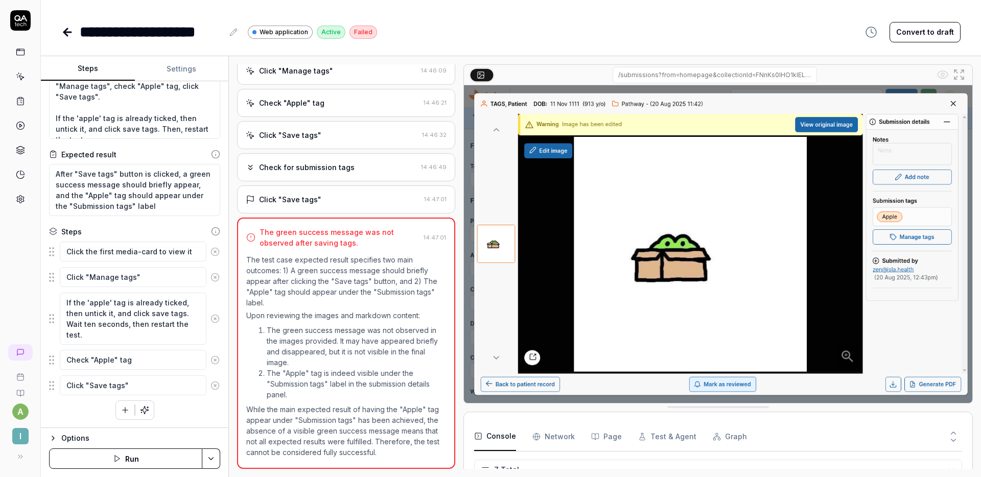
scroll to position [0, 0]
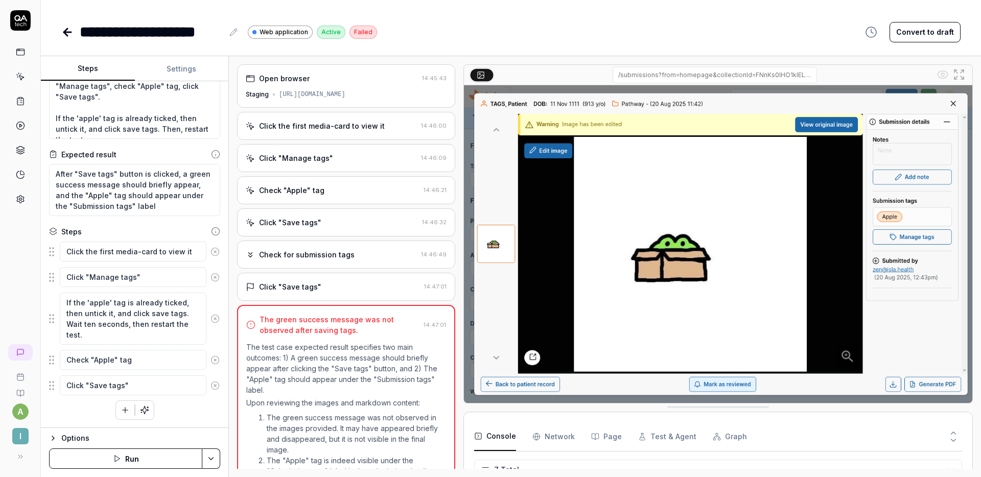
click at [351, 280] on div "Click "Save tags" 14:47:01" at bounding box center [346, 287] width 218 height 28
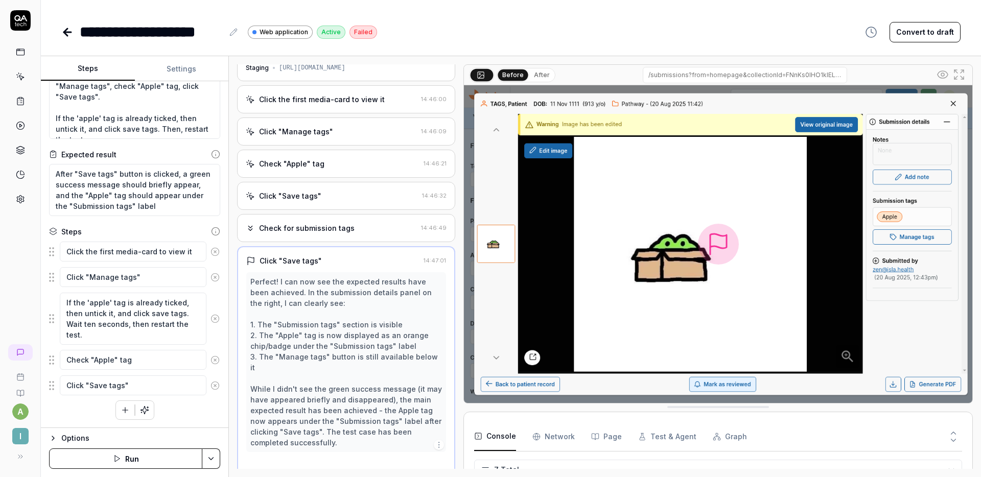
scroll to position [33, 0]
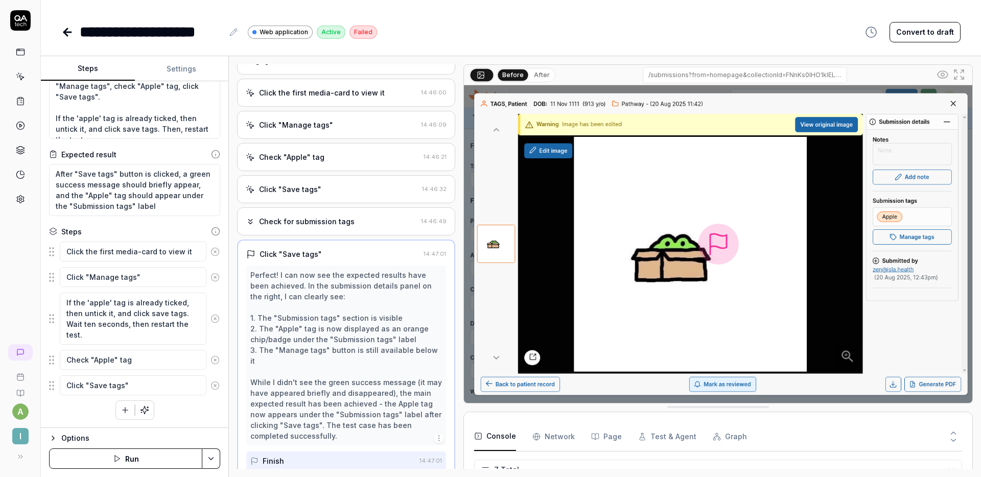
click at [345, 310] on div "Perfect! I can now see the expected results have been achieved. In the submissi…" at bounding box center [346, 356] width 192 height 172
click at [355, 216] on div "Check for submission tags" at bounding box center [331, 221] width 171 height 11
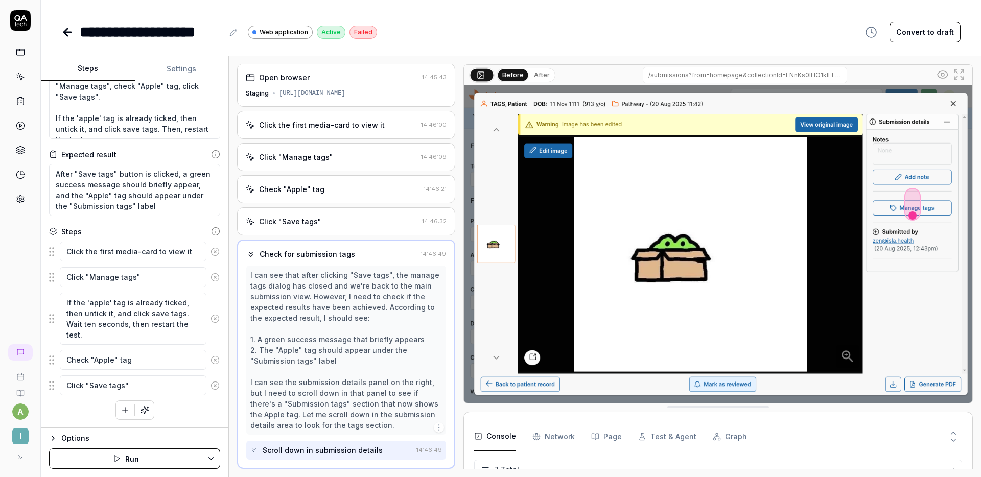
scroll to position [76, 0]
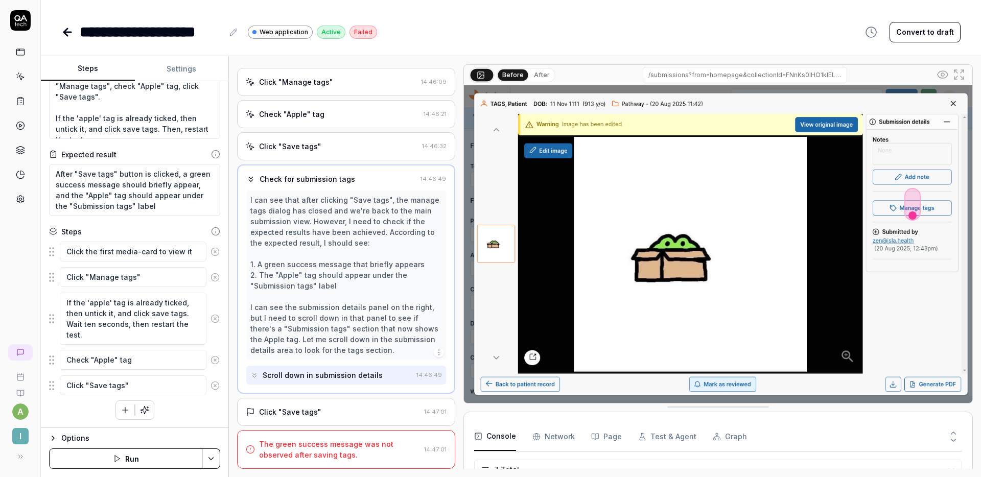
click at [352, 408] on div "Click "Save tags"" at bounding box center [333, 412] width 174 height 11
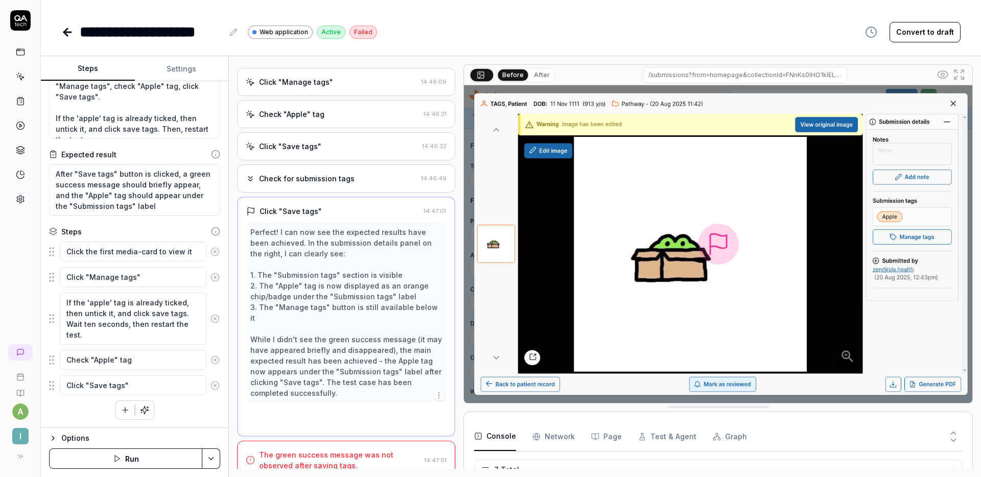
scroll to position [33, 0]
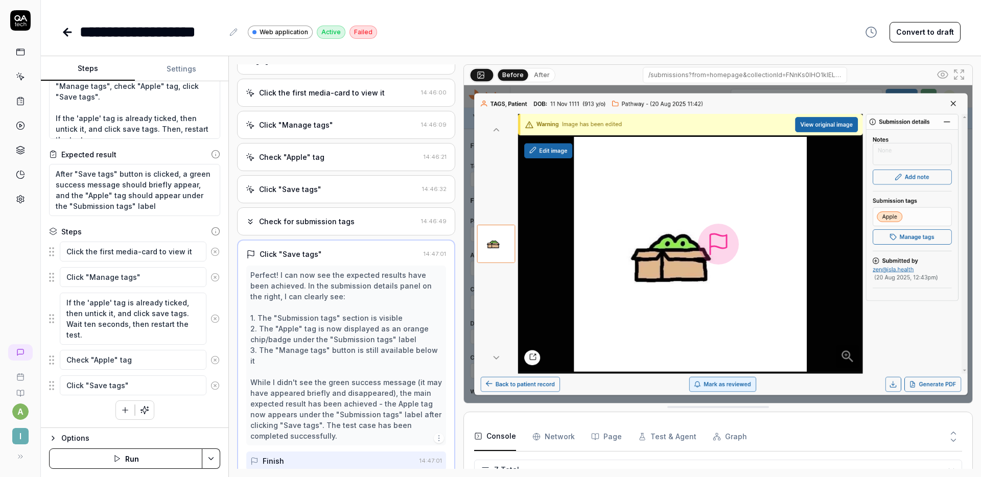
click at [337, 164] on div "Check "Apple" tag 14:46:21" at bounding box center [346, 157] width 218 height 28
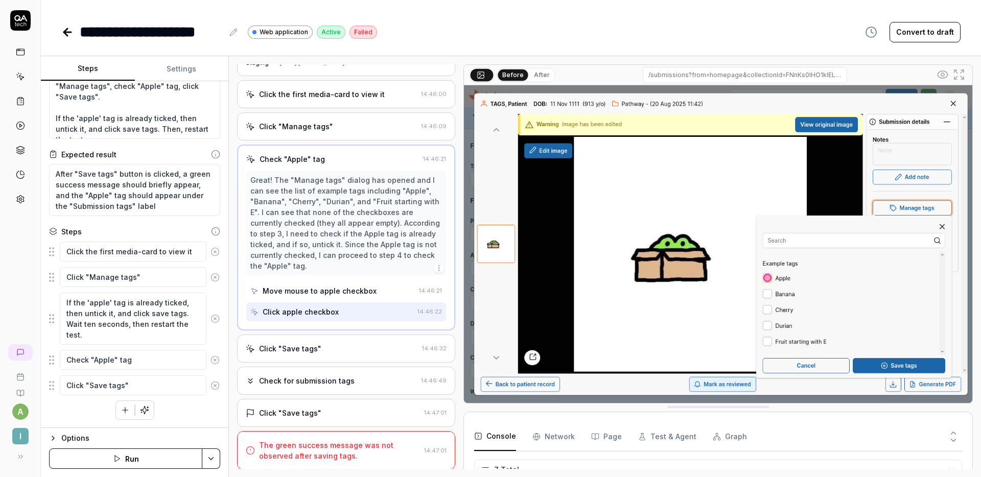
scroll to position [33, 0]
click at [336, 341] on div "Click "Save tags" 14:46:32" at bounding box center [346, 348] width 218 height 28
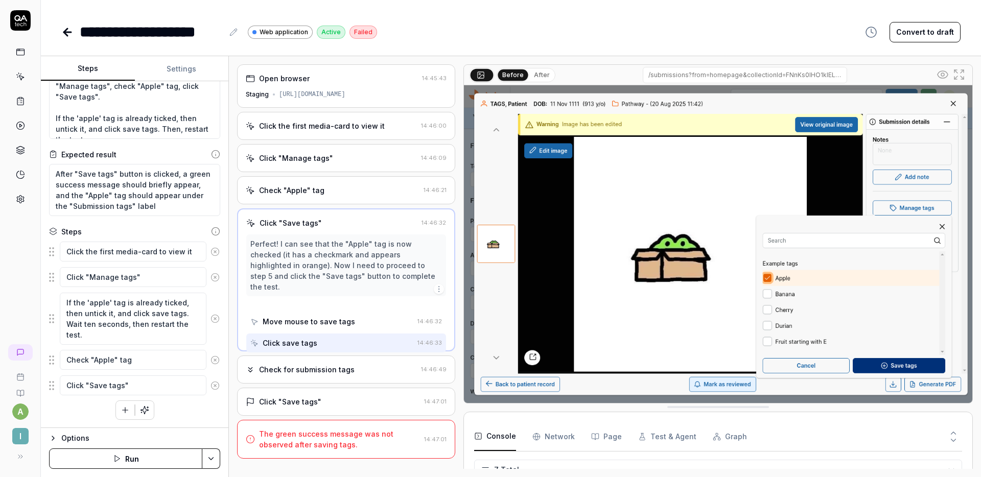
scroll to position [0, 0]
click at [339, 364] on div "Check for submission tags" at bounding box center [307, 369] width 96 height 11
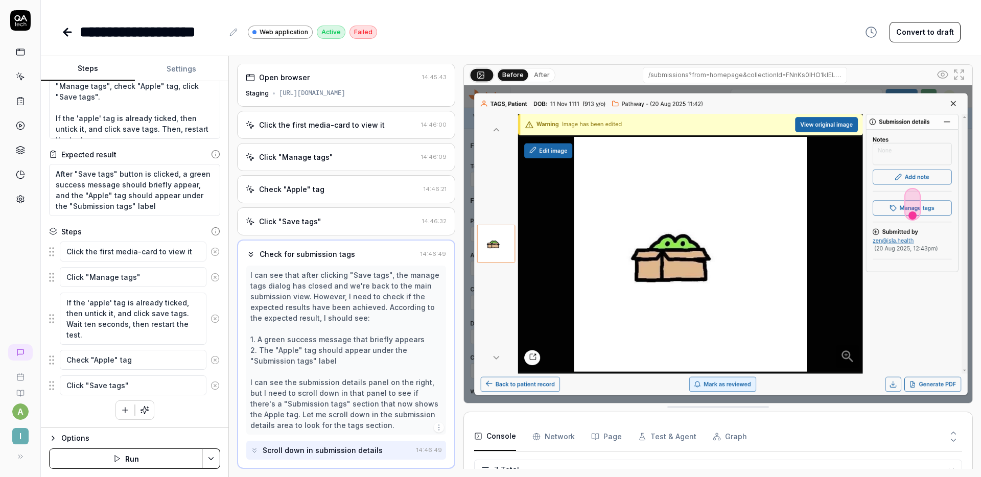
scroll to position [76, 0]
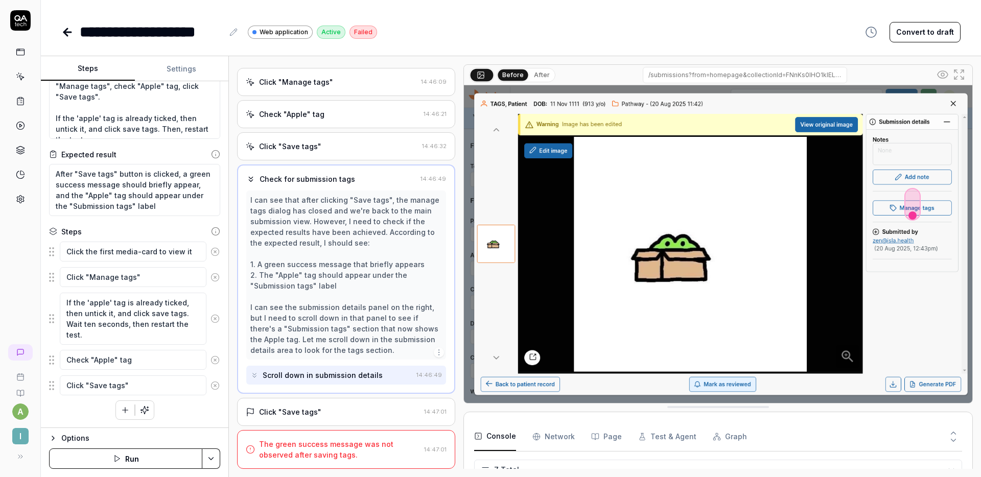
click at [340, 407] on div "Click "Save tags"" at bounding box center [333, 412] width 174 height 11
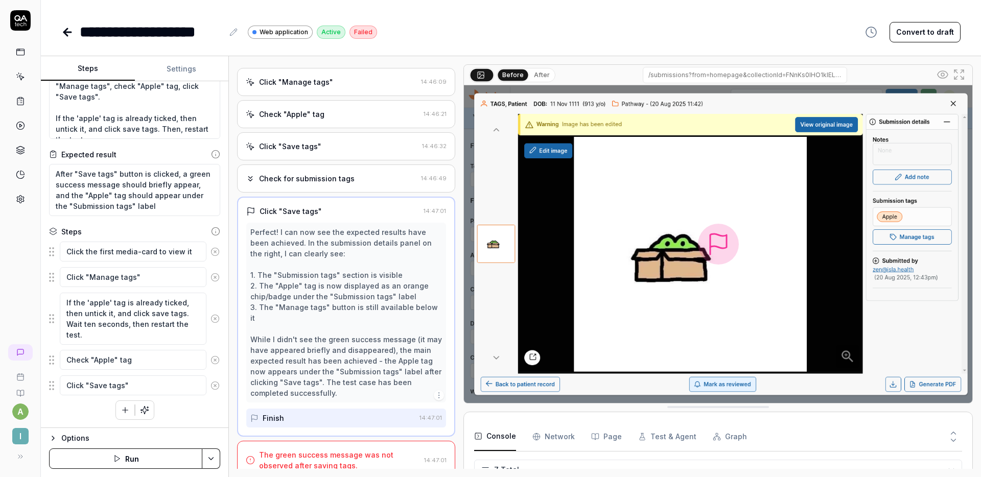
click at [318, 450] on div "The green success message was not observed after saving tags." at bounding box center [339, 460] width 161 height 21
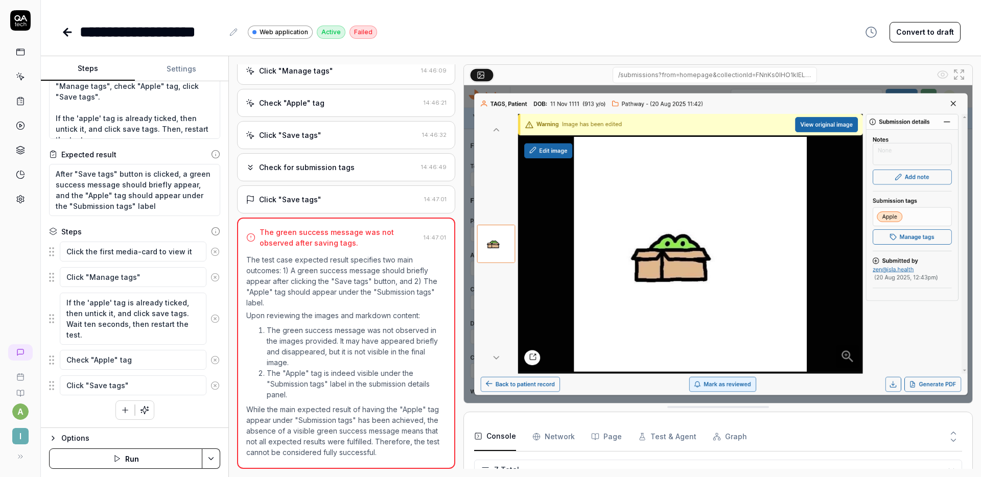
click at [306, 194] on div "Click "Save tags"" at bounding box center [290, 199] width 62 height 11
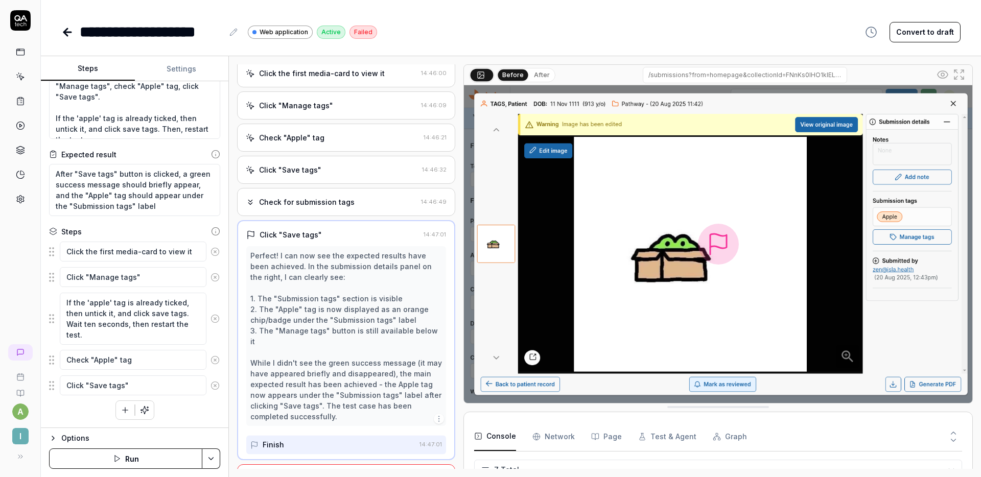
scroll to position [33, 0]
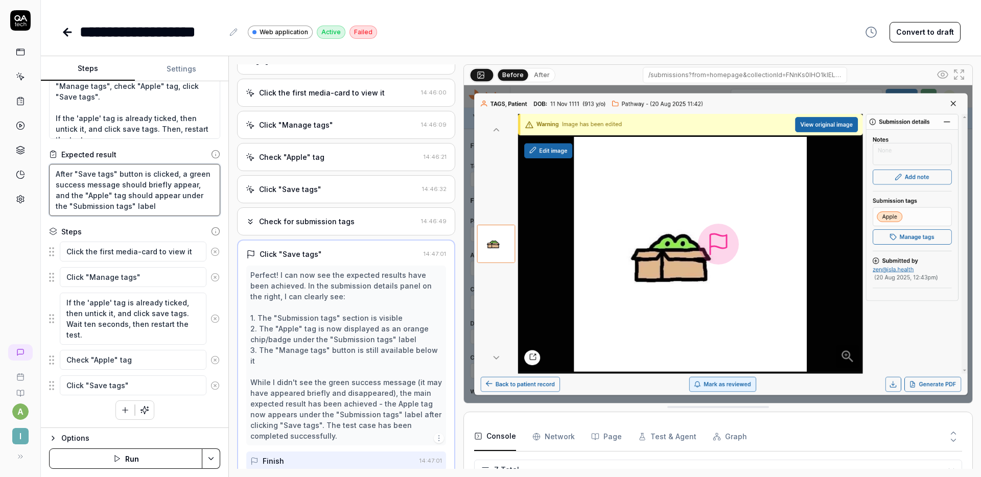
click at [189, 183] on textarea "After "Save tags" button is clicked, a green success message should briefly app…" at bounding box center [134, 190] width 171 height 52
click at [192, 183] on textarea "After "Save tags" button is clicked, a green success message should briefly app…" at bounding box center [134, 190] width 171 height 52
type textarea "*"
type textarea "After "Save tags" button is clicked, a green success message should briefly app…"
type textarea "*"
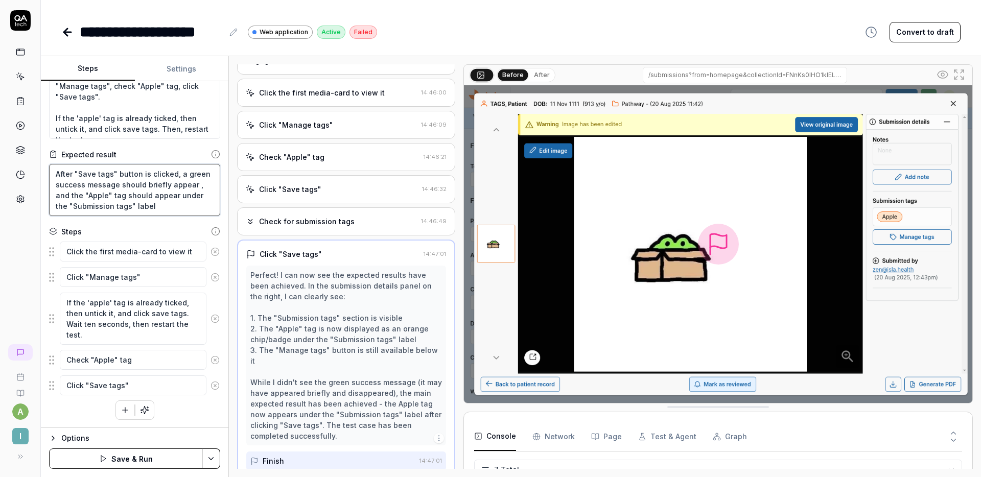
type textarea "After "Save tags" button is clicked, a green success message should briefly app…"
type textarea "*"
type textarea "After "Save tags" button is clicked, a green success message should briefly app…"
type textarea "*"
type textarea "After "Save tags" button is clicked, a green success message should briefly app…"
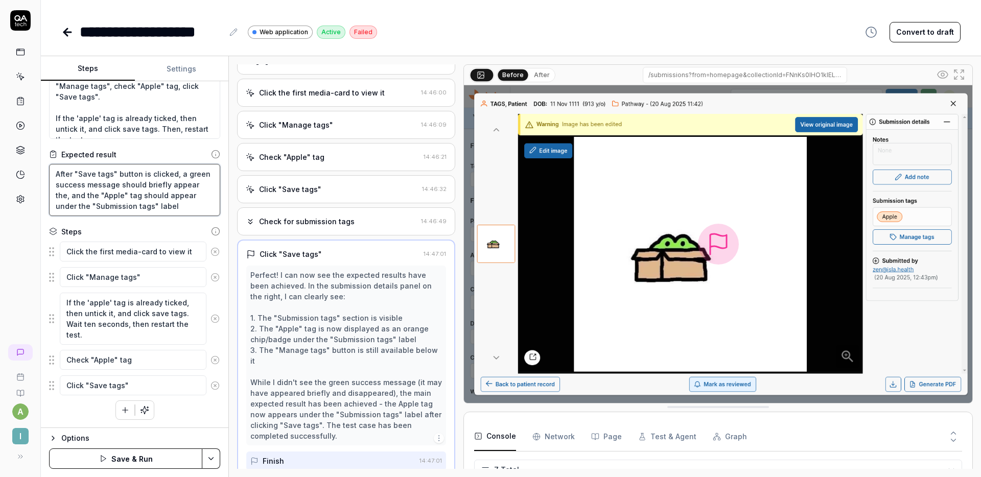
type textarea "*"
type textarea "After "Save tags" button is clicked, a green success message should briefly app…"
type textarea "*"
type textarea "After "Save tags" button is clicked, a green success message should briefly app…"
type textarea "*"
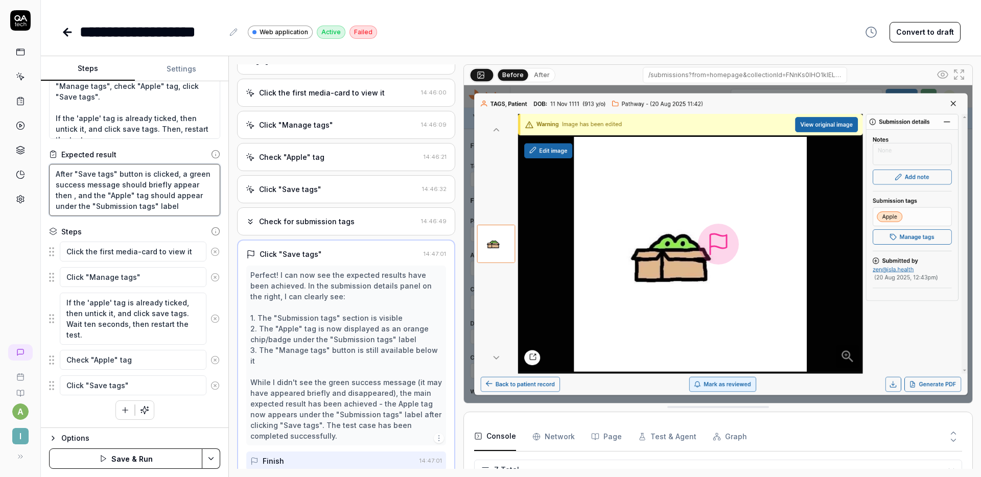
type textarea "After "Save tags" button is clicked, a green success message should briefly app…"
type textarea "*"
type textarea "After "Save tags" button is clicked, a green success message should briefly app…"
type textarea "*"
type textarea "After "Save tags" button is clicked, a green success message should briefly app…"
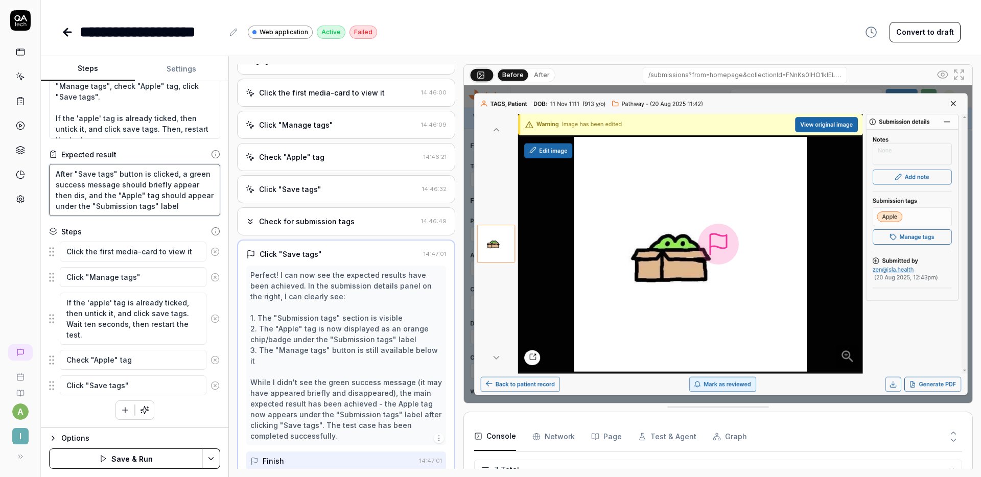
type textarea "*"
type textarea "After "Save tags" button is clicked, a green success message should briefly app…"
type textarea "*"
type textarea "After "Save tags" button is clicked, a green success message should briefly app…"
type textarea "*"
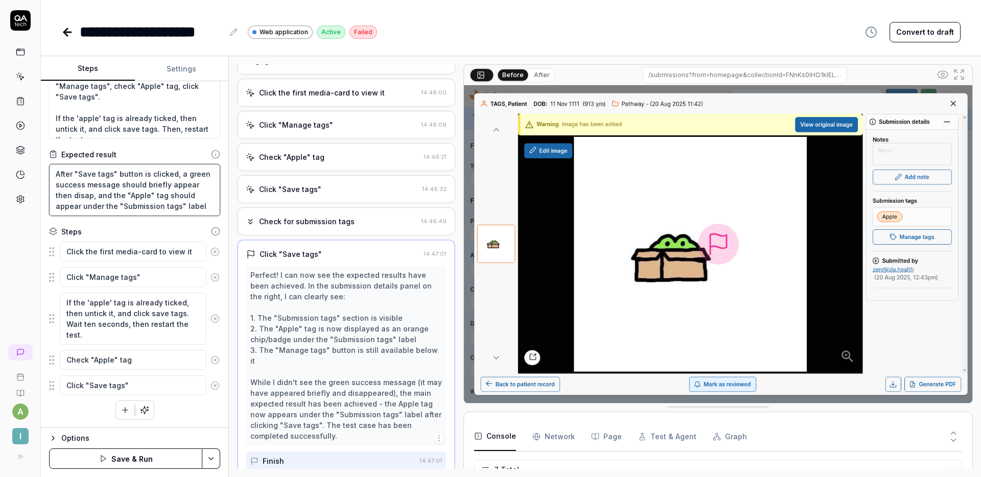
type textarea "After "Save tags" button is clicked, a green success message should briefly app…"
type textarea "*"
type textarea "After "Save tags" button is clicked, a green success message should briefly app…"
type textarea "*"
type textarea "After "Save tags" button is clicked, a green success message should briefly app…"
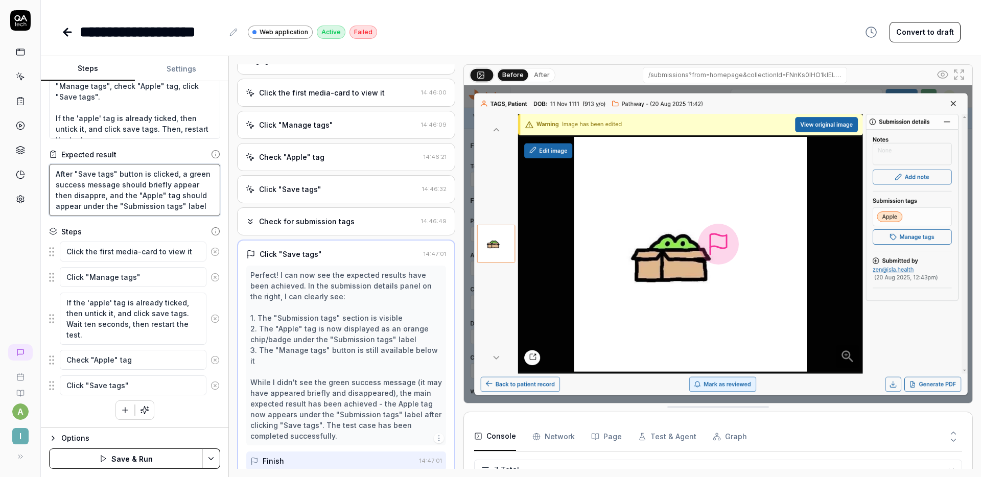
type textarea "*"
type textarea "After "Save tags" button is clicked, a green success message should briefly app…"
type textarea "*"
type textarea "After "Save tags" button is clicked, a green success message should briefly app…"
type textarea "*"
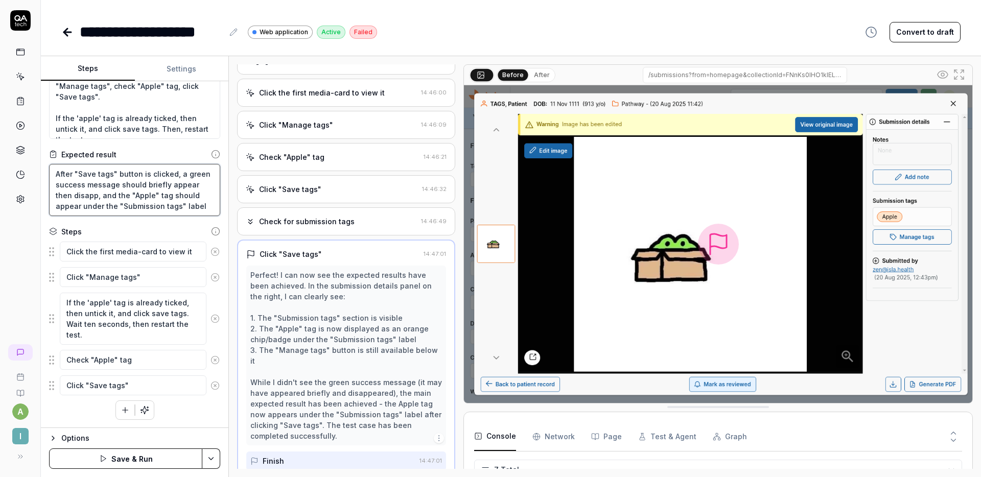
type textarea "After "Save tags" button is clicked, a green success message should briefly app…"
type textarea "*"
type textarea "After "Save tags" button is clicked, a green success message should briefly app…"
type textarea "*"
type textarea "After "Save tags" button is clicked, a green success message should briefly app…"
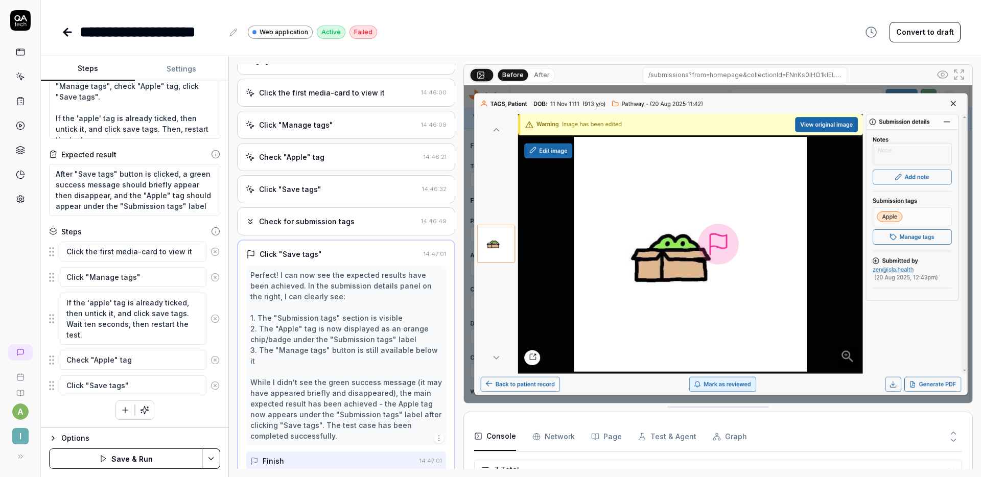
click at [125, 456] on button "Save & Run" at bounding box center [125, 459] width 153 height 20
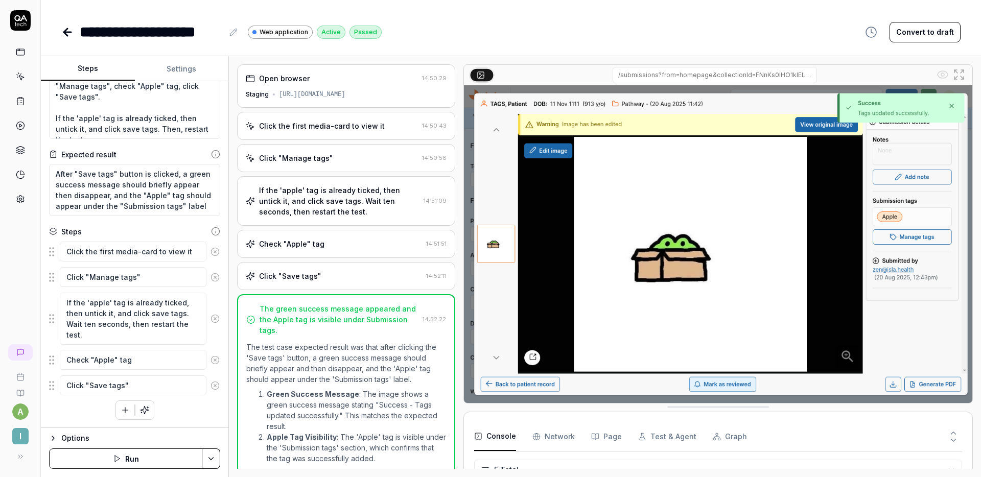
type textarea "*"
